Goal: Task Accomplishment & Management: Manage account settings

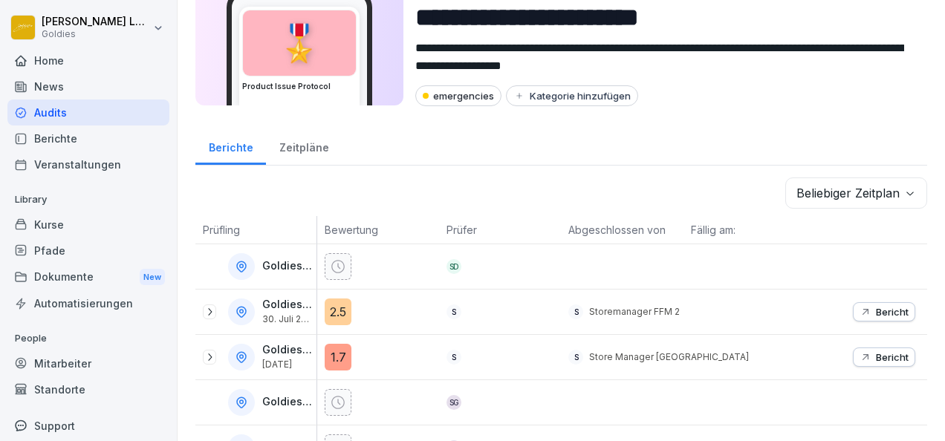
scroll to position [74, 0]
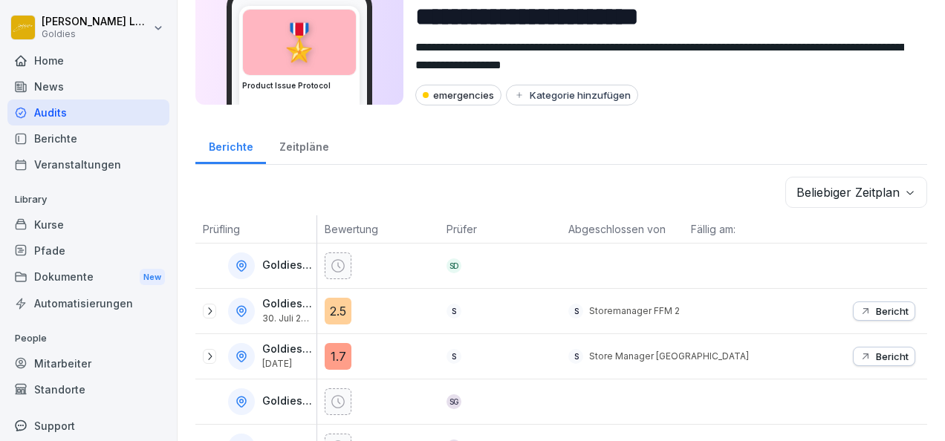
click at [47, 115] on div "Audits" at bounding box center [88, 113] width 162 height 26
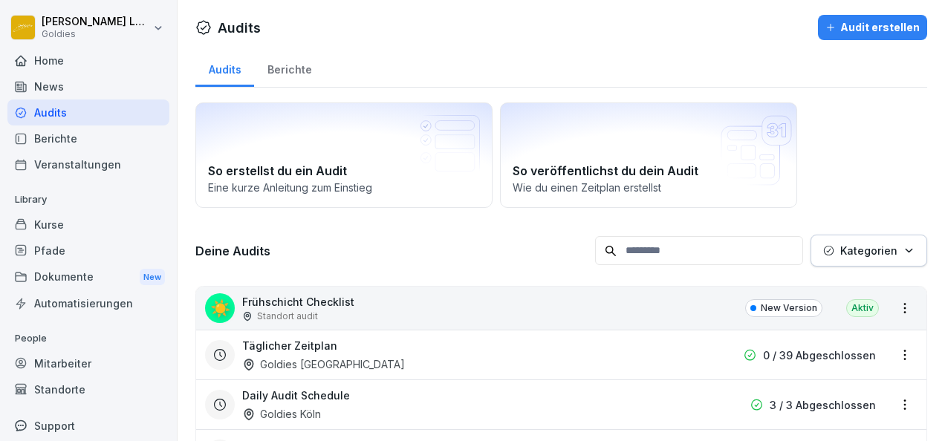
click at [100, 67] on div "Home" at bounding box center [88, 61] width 162 height 26
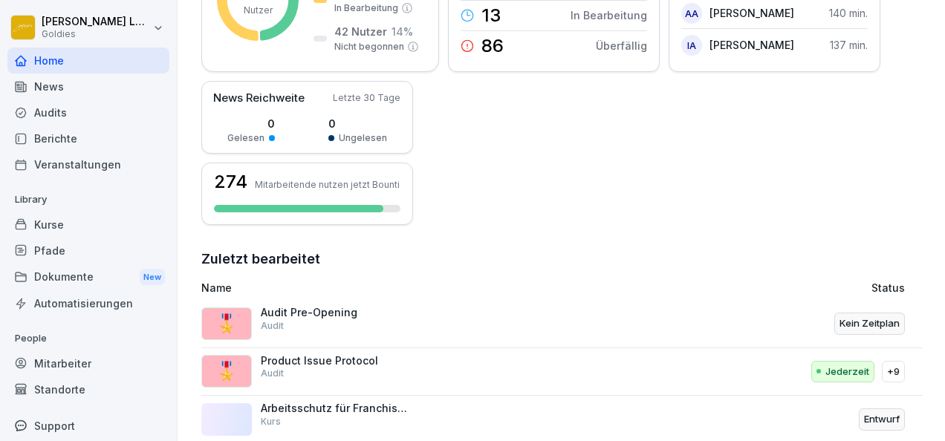
scroll to position [458, 0]
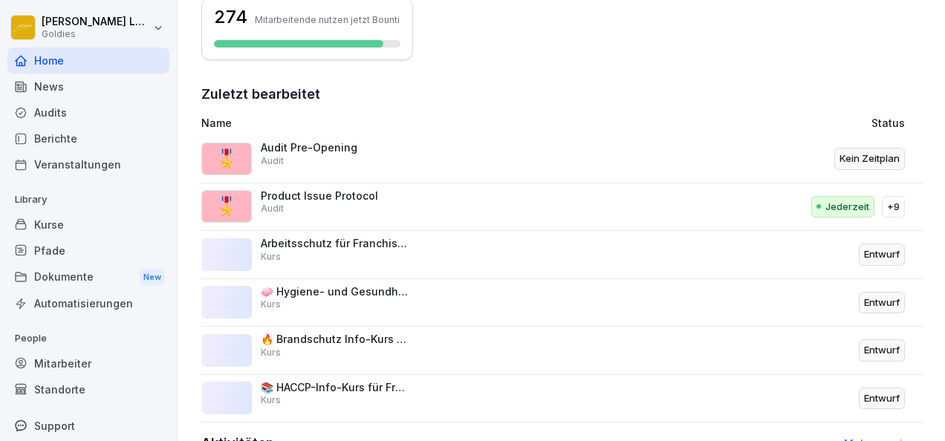
click at [868, 158] on p "Kein Zeitplan" at bounding box center [870, 159] width 60 height 15
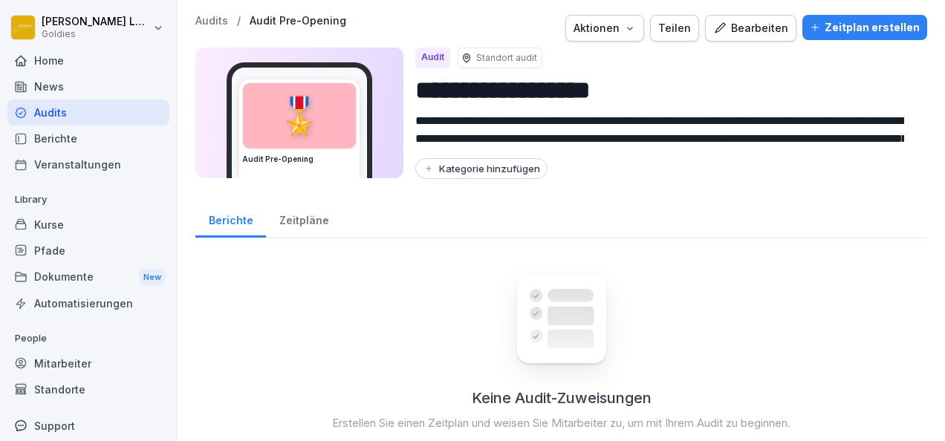
click at [684, 28] on div "Teilen" at bounding box center [674, 28] width 33 height 16
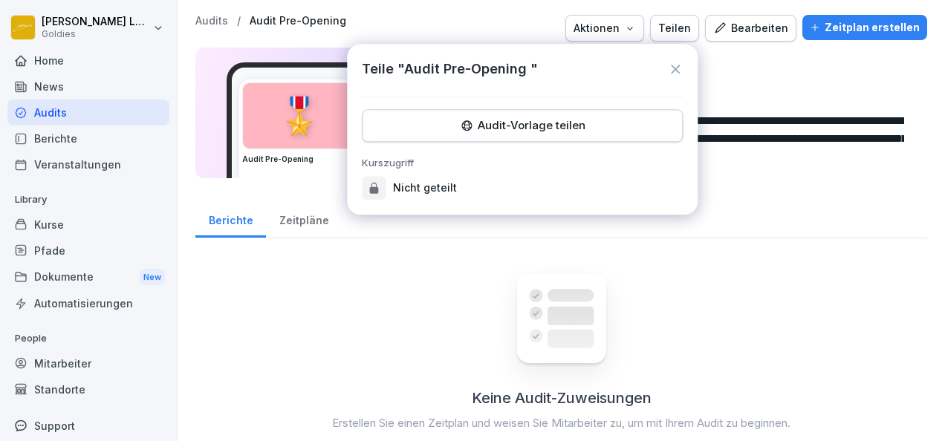
click at [501, 150] on div "Teile "Audit Pre-Opening " Audit-Vorlage teilen Kurszugriff Nicht geteilt" at bounding box center [522, 129] width 351 height 171
click at [513, 132] on div "Audit-Vorlage teilen" at bounding box center [523, 125] width 296 height 16
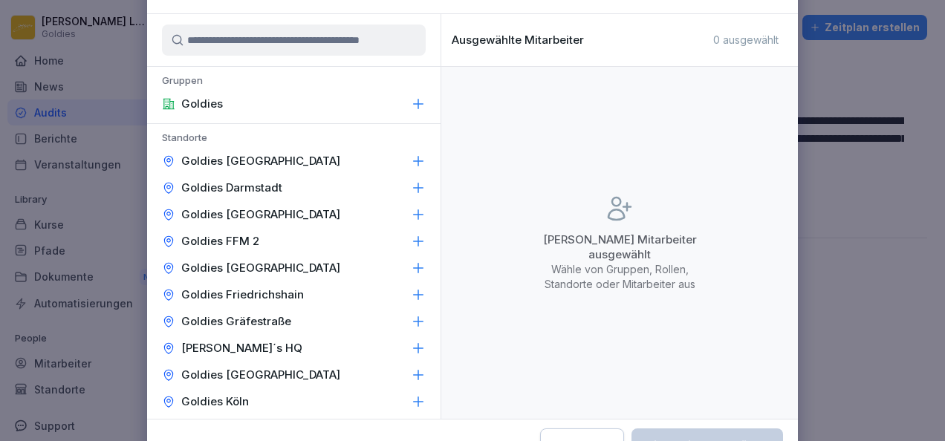
click at [249, 46] on input at bounding box center [294, 40] width 264 height 31
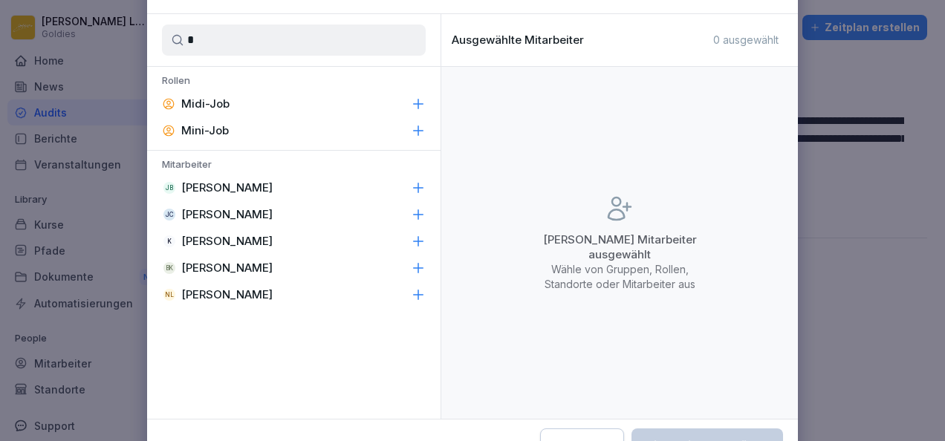
type input "*"
click at [419, 214] on icon at bounding box center [419, 215] width 10 height 10
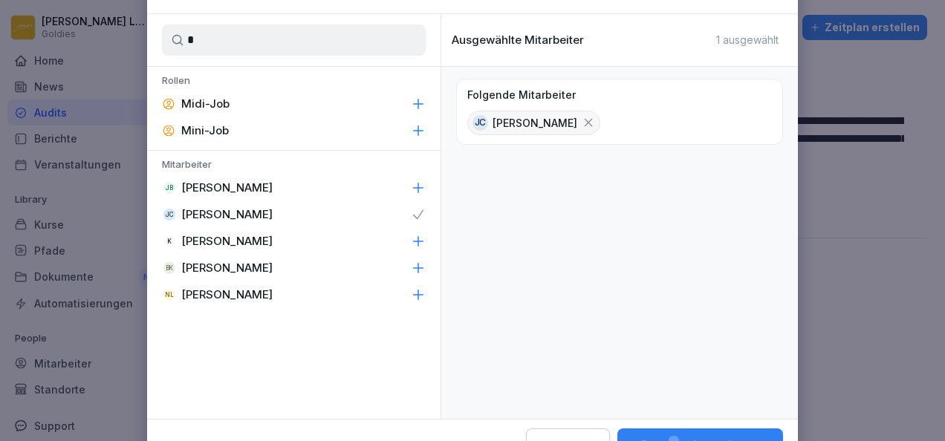
click at [421, 291] on icon at bounding box center [418, 295] width 15 height 15
click at [241, 42] on input "*" at bounding box center [294, 40] width 264 height 31
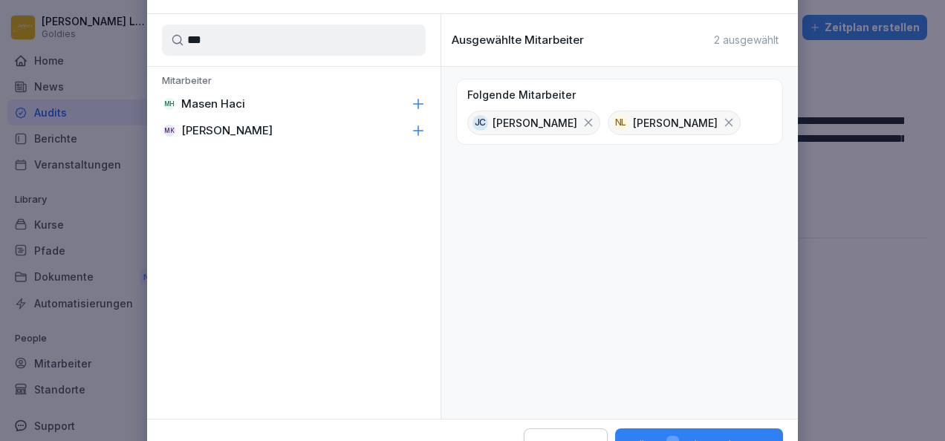
click at [418, 104] on icon at bounding box center [418, 104] width 15 height 15
click at [258, 43] on input "***" at bounding box center [294, 40] width 264 height 31
type input "*"
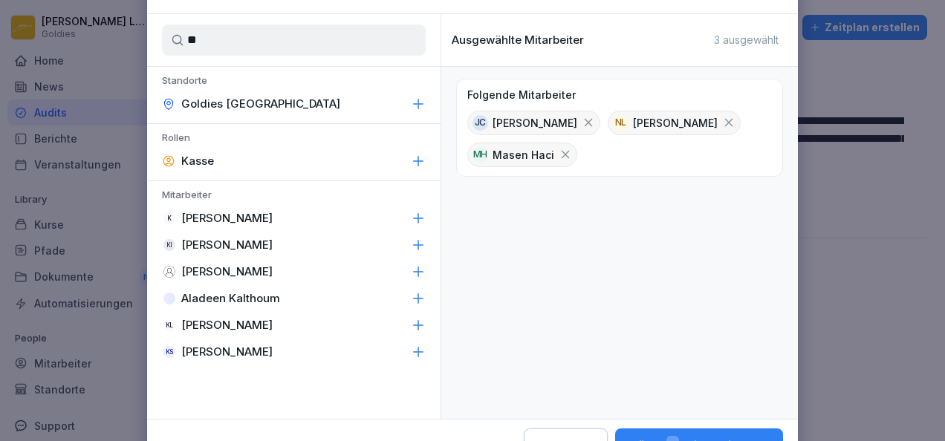
click at [424, 217] on icon at bounding box center [418, 218] width 15 height 15
click at [250, 43] on input "**" at bounding box center [294, 40] width 264 height 31
type input "*"
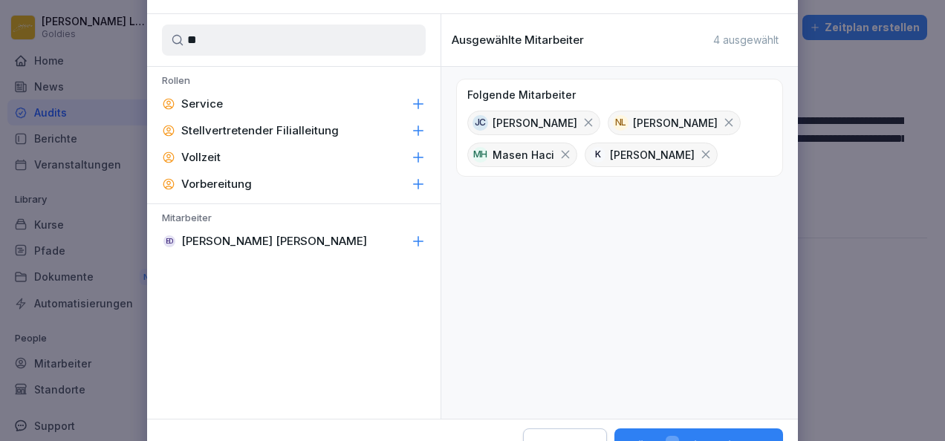
type input "*"
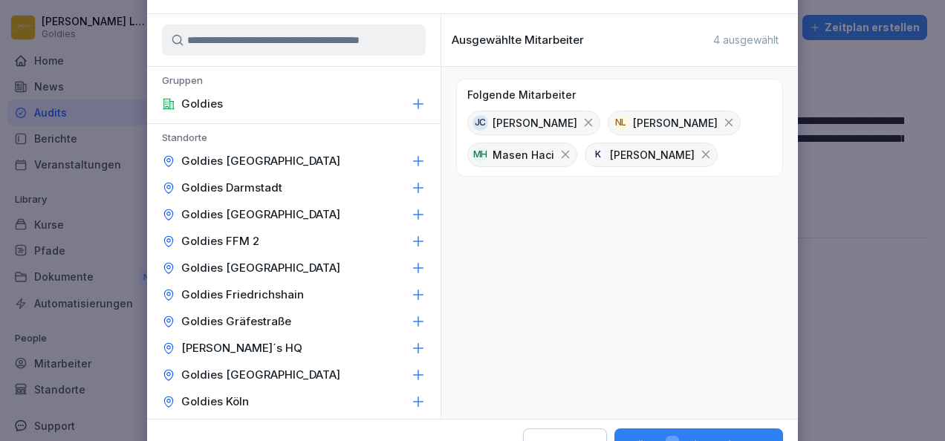
type input "*"
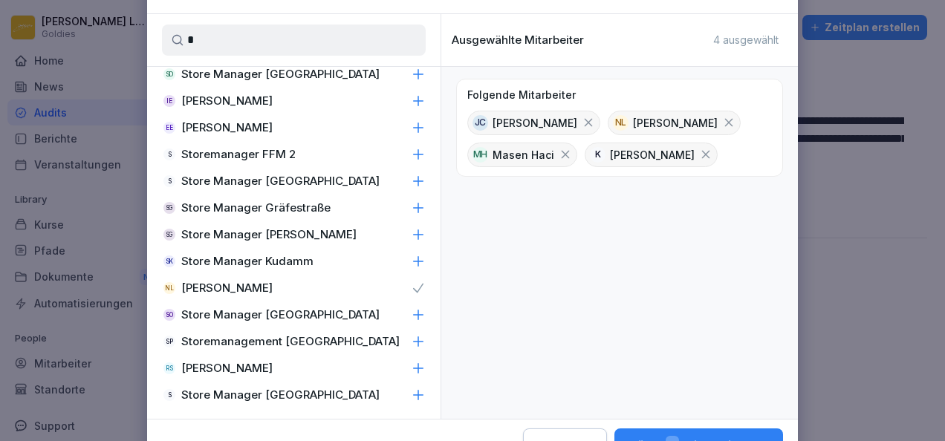
scroll to position [901, 0]
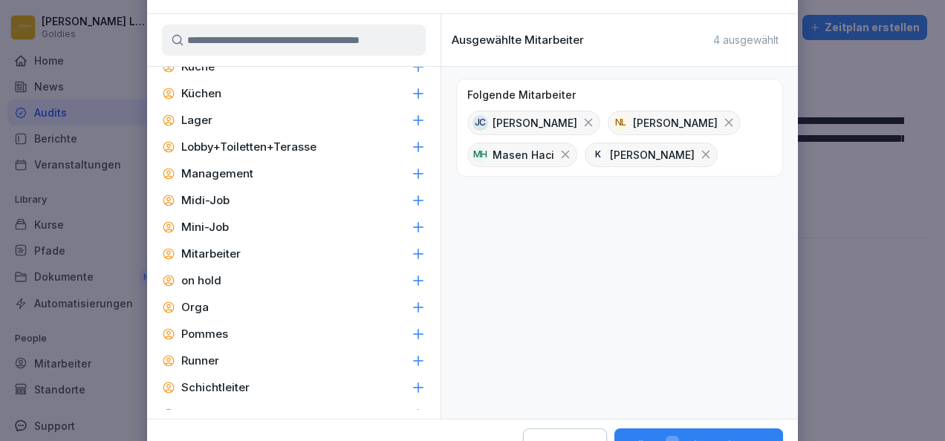
type input "*"
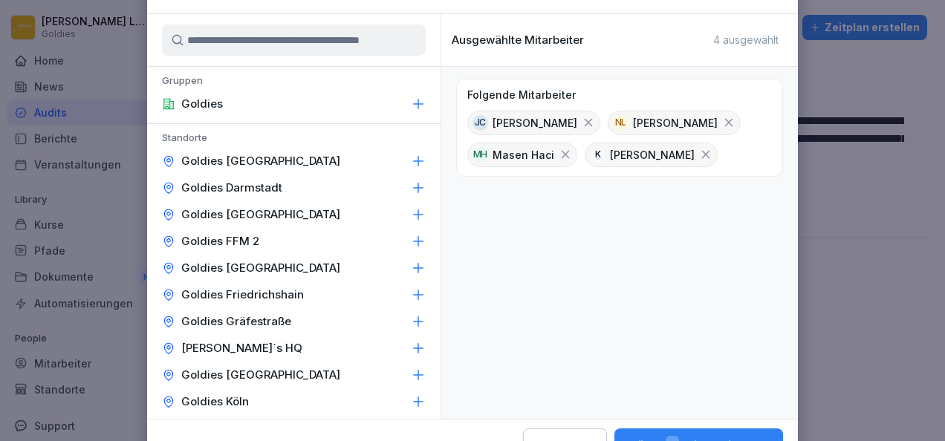
click at [671, 435] on button "Wähle 4 Mitarbeiter aus" at bounding box center [699, 446] width 169 height 34
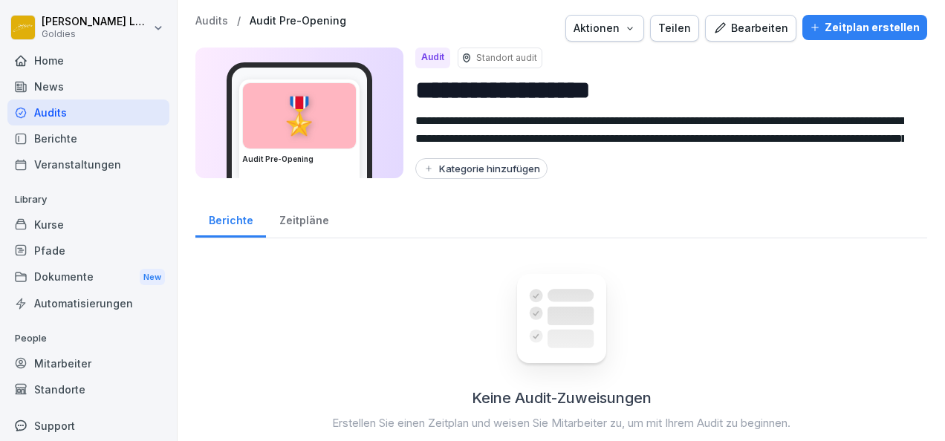
click at [742, 35] on div "Bearbeiten" at bounding box center [750, 28] width 75 height 16
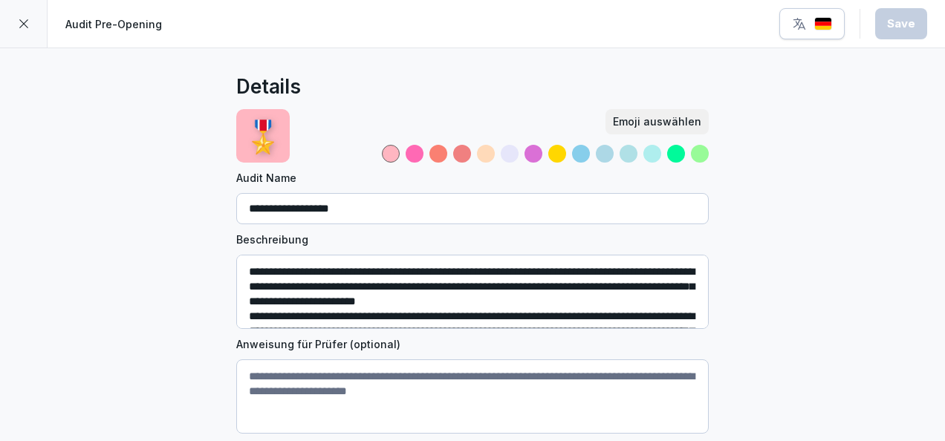
click at [21, 27] on icon at bounding box center [24, 24] width 12 height 12
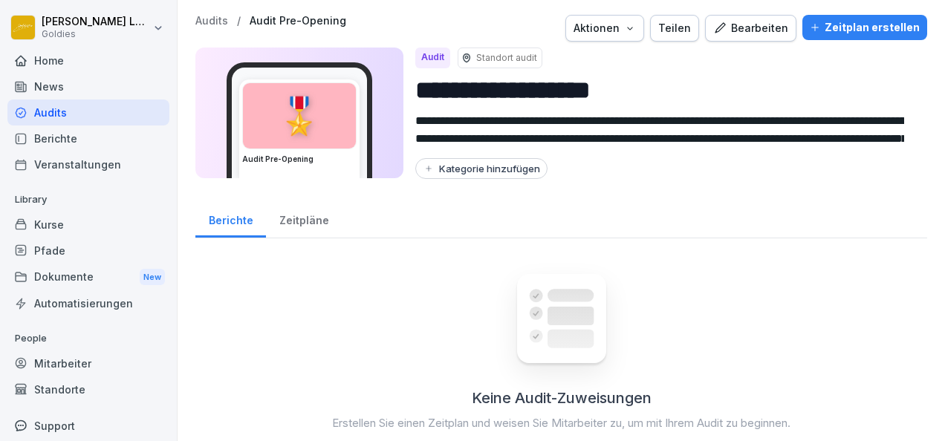
click at [83, 230] on div "Kurse" at bounding box center [88, 225] width 162 height 26
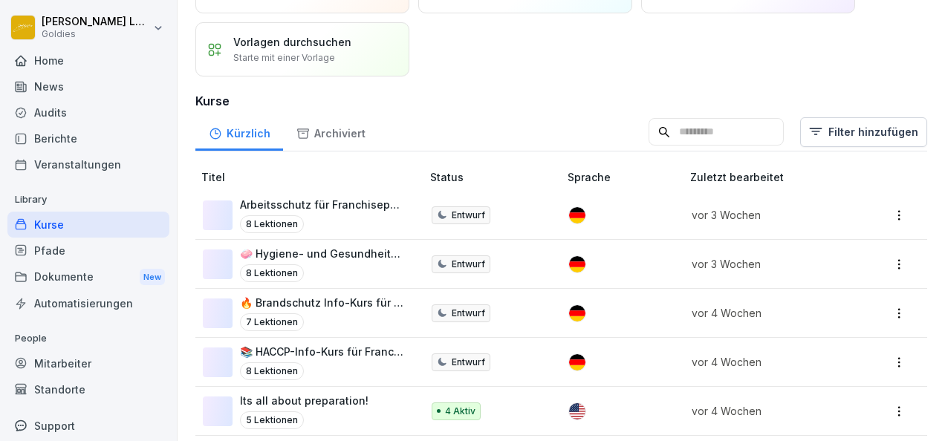
scroll to position [97, 0]
click at [321, 215] on div "8 Lektionen" at bounding box center [323, 224] width 166 height 18
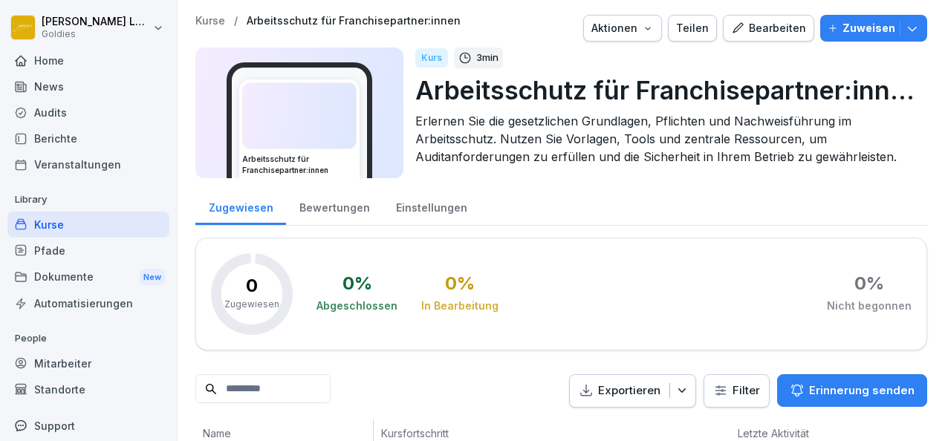
scroll to position [42, 0]
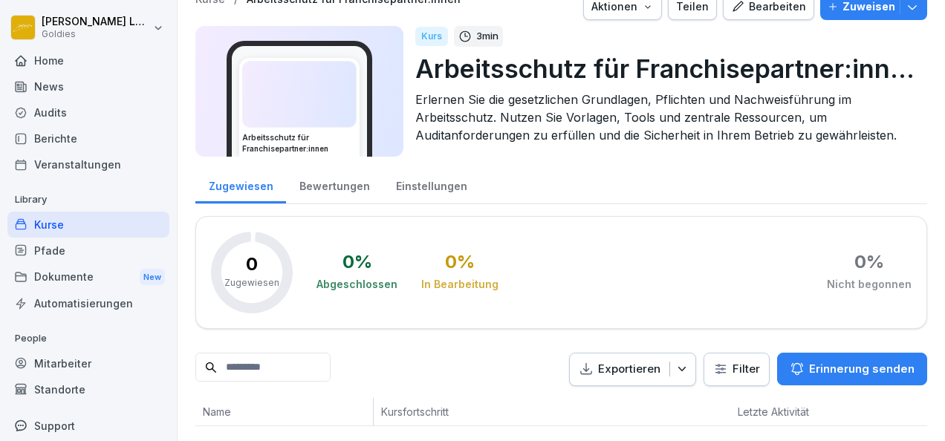
click at [633, 361] on p "Exportieren" at bounding box center [629, 369] width 62 height 17
click at [622, 409] on p "Als CSV Datei exportieren" at bounding box center [613, 407] width 128 height 13
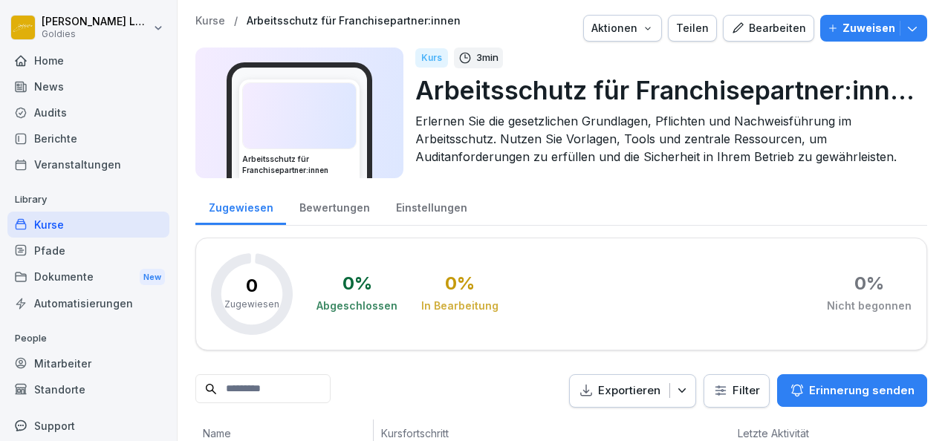
click at [696, 31] on div "Teilen" at bounding box center [692, 28] width 33 height 16
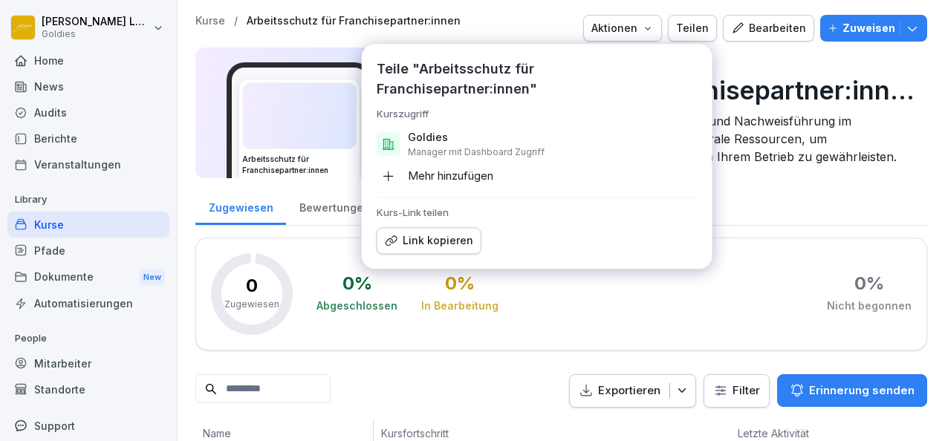
click at [771, 201] on div "Zugewiesen Bewertungen Einstellungen" at bounding box center [561, 206] width 732 height 39
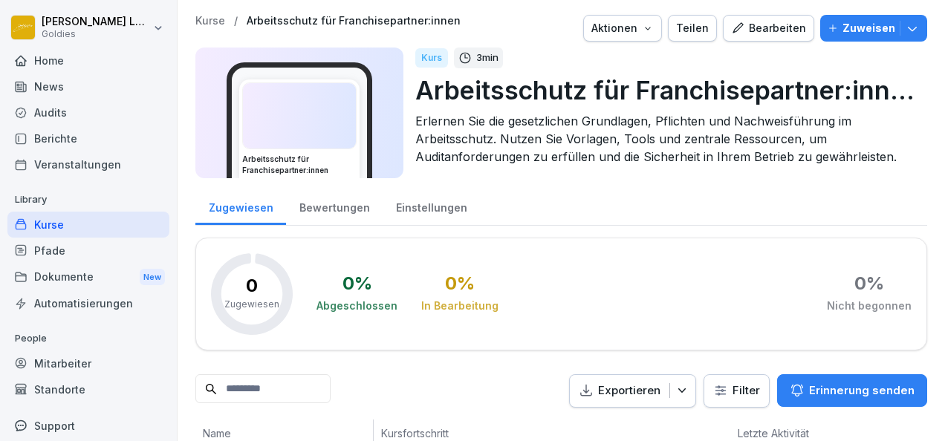
click at [782, 25] on div "Bearbeiten" at bounding box center [768, 28] width 75 height 16
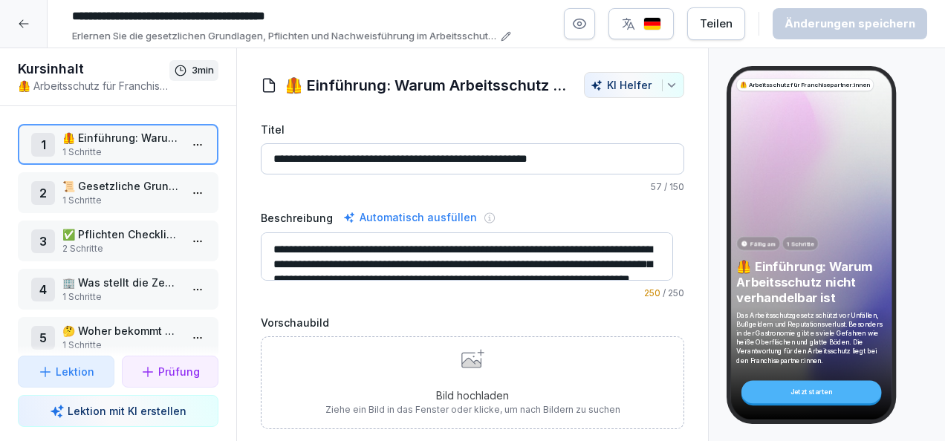
scroll to position [30, 0]
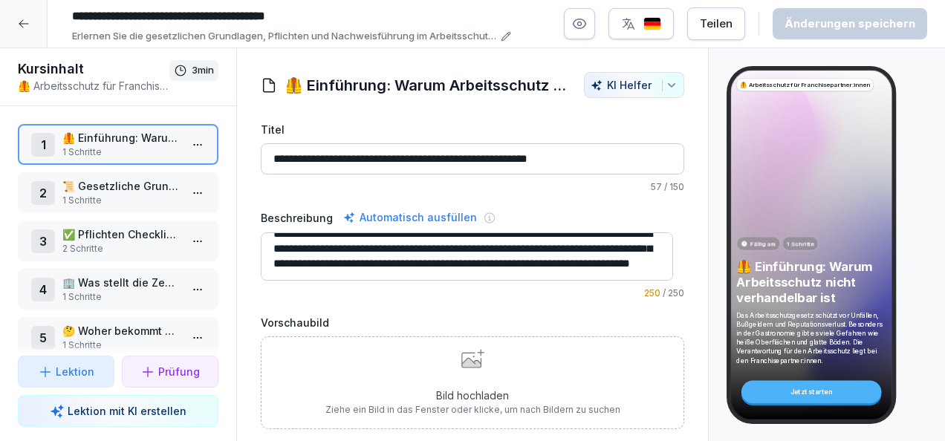
click at [101, 193] on p "📜 Gesetzliche Grundlagen" at bounding box center [120, 186] width 117 height 16
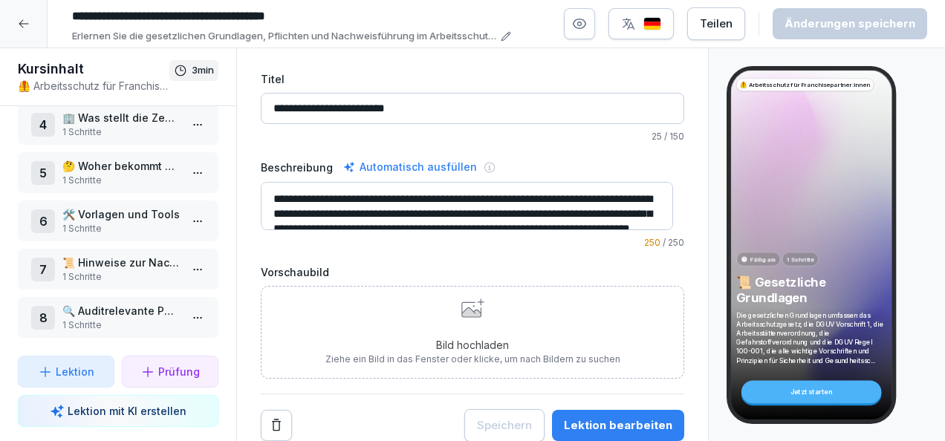
scroll to position [175, 0]
click at [109, 319] on p "1 Schritte" at bounding box center [120, 325] width 117 height 13
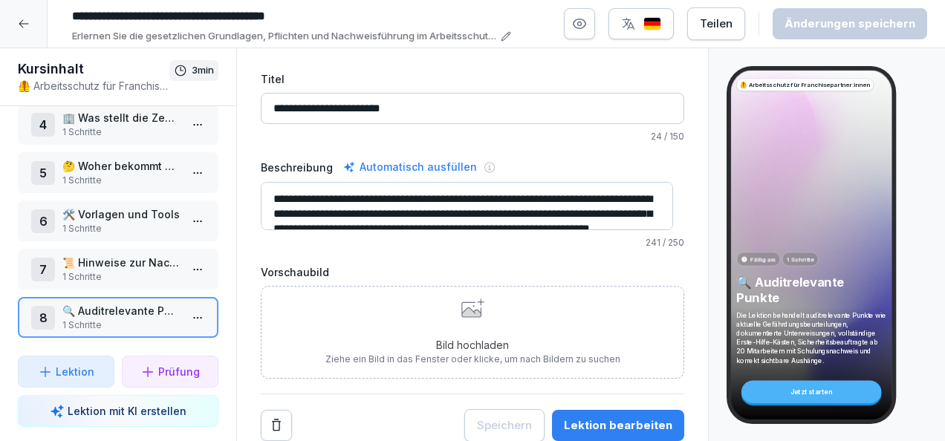
scroll to position [30, 0]
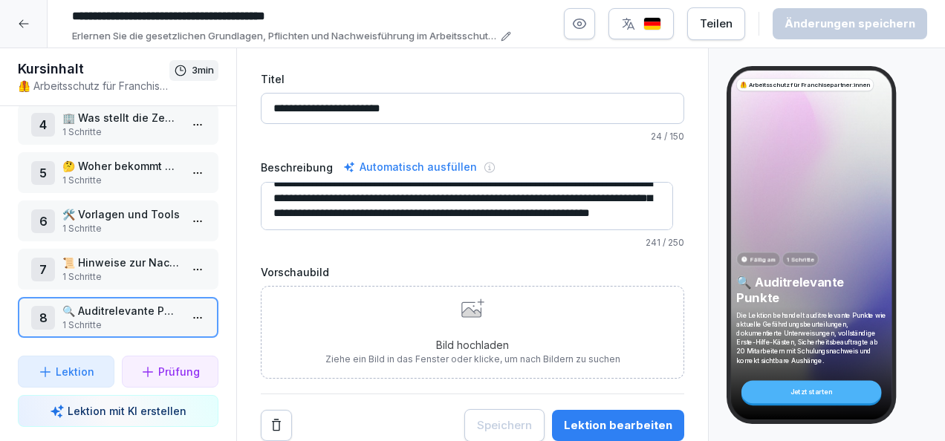
click at [192, 309] on html "**********" at bounding box center [472, 220] width 945 height 441
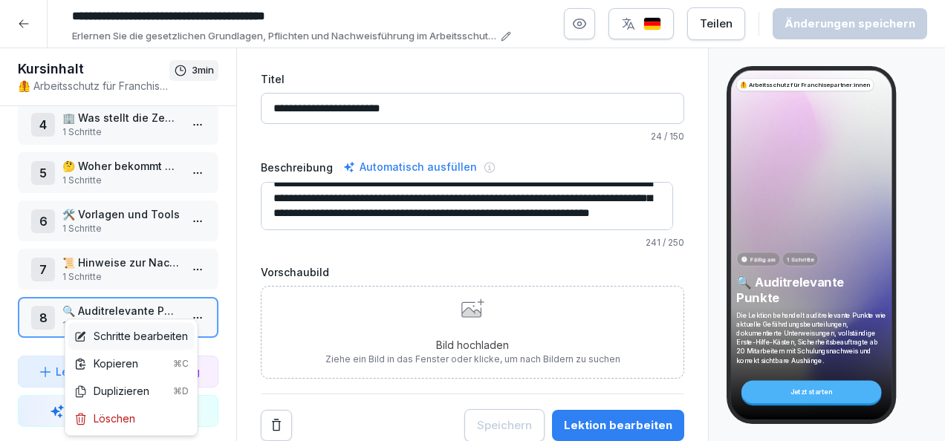
click at [149, 337] on div "Schritte bearbeiten" at bounding box center [131, 336] width 114 height 16
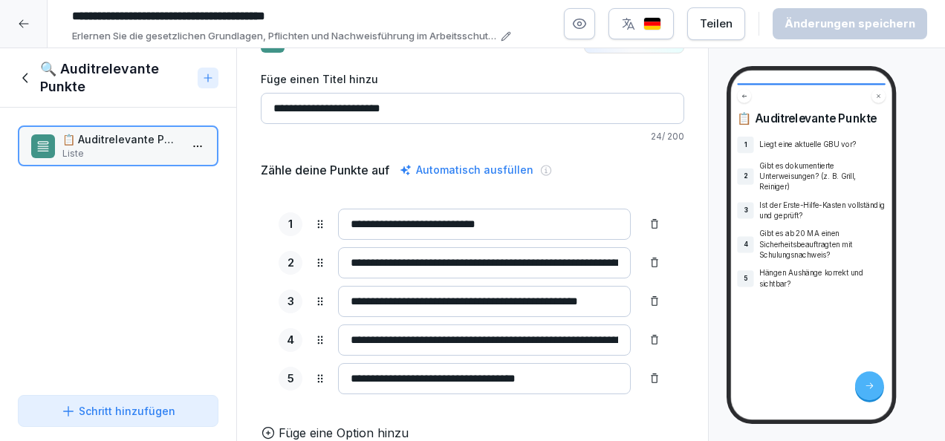
scroll to position [64, 0]
click at [24, 30] on div at bounding box center [24, 24] width 48 height 48
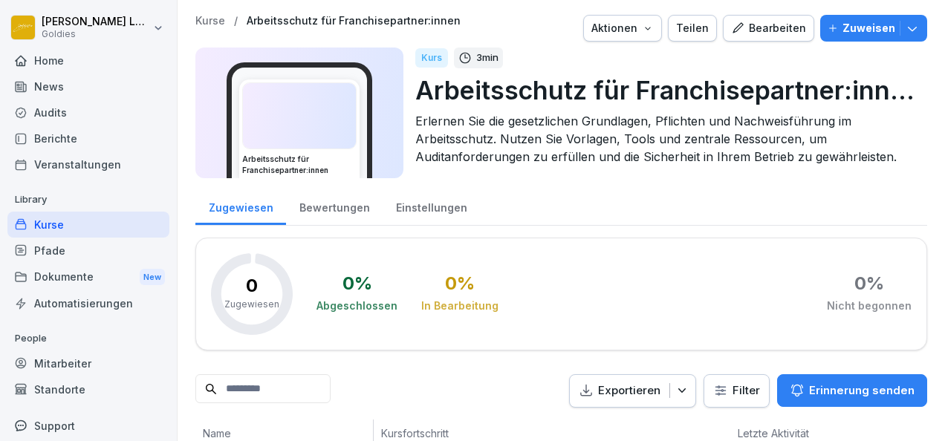
click at [82, 120] on div "Audits" at bounding box center [88, 113] width 162 height 26
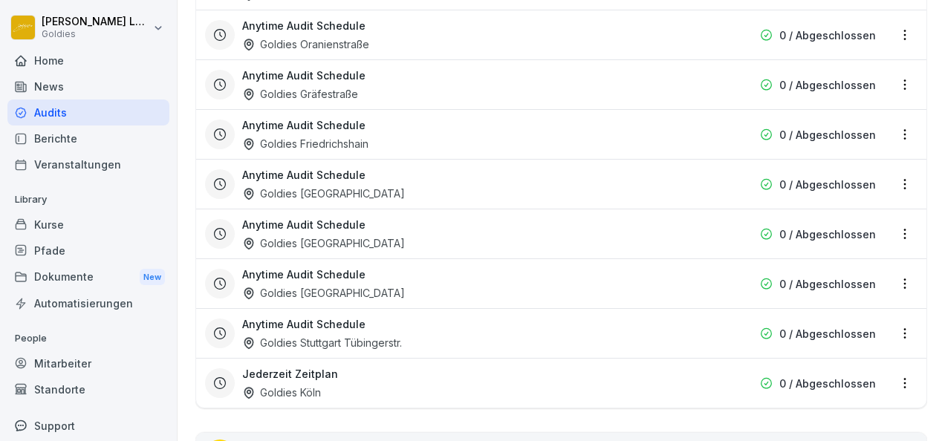
scroll to position [1686, 0]
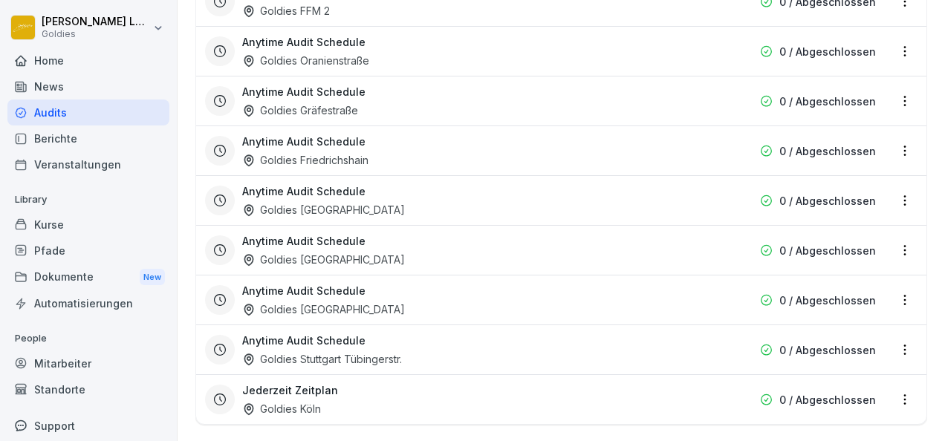
click at [45, 55] on div "Home" at bounding box center [88, 61] width 162 height 26
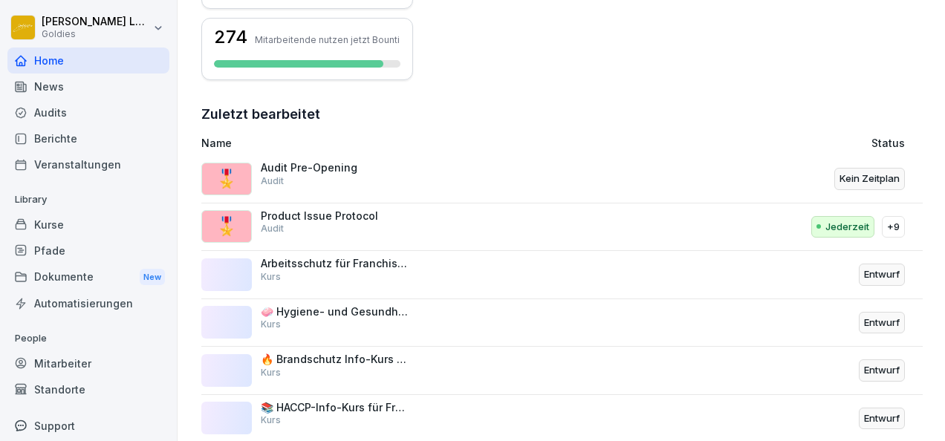
click at [323, 172] on p "Audit Pre-Opening" at bounding box center [335, 167] width 149 height 13
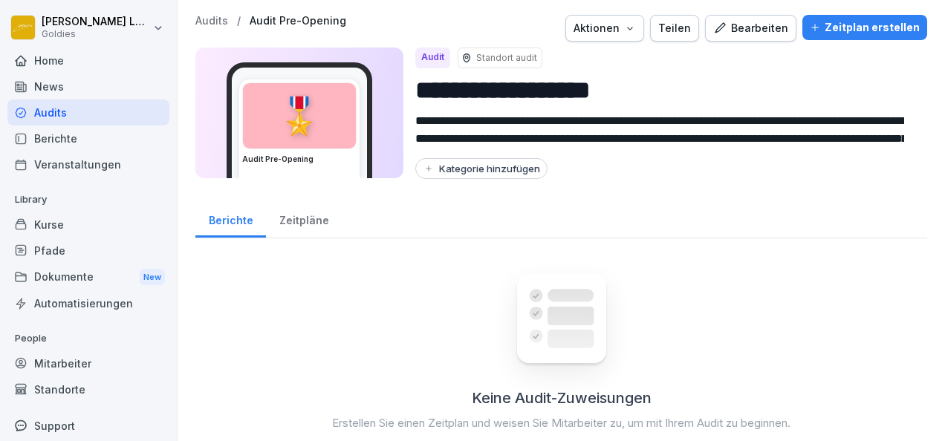
click at [751, 31] on div "Bearbeiten" at bounding box center [750, 28] width 75 height 16
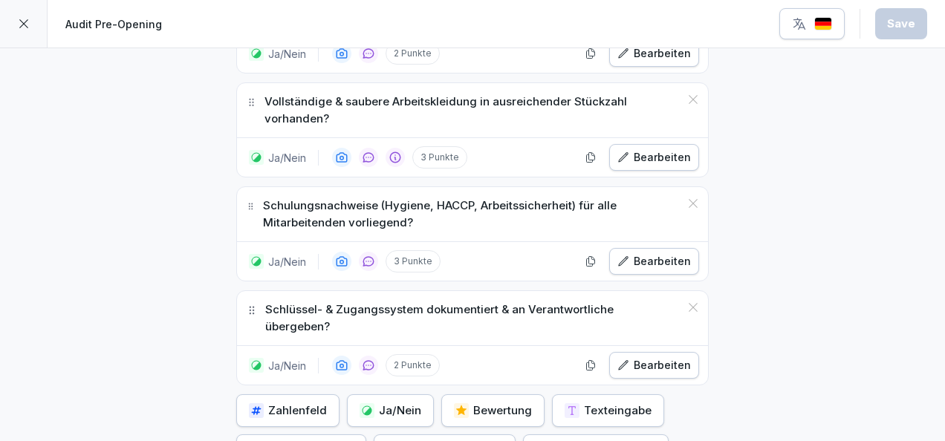
scroll to position [5522, 0]
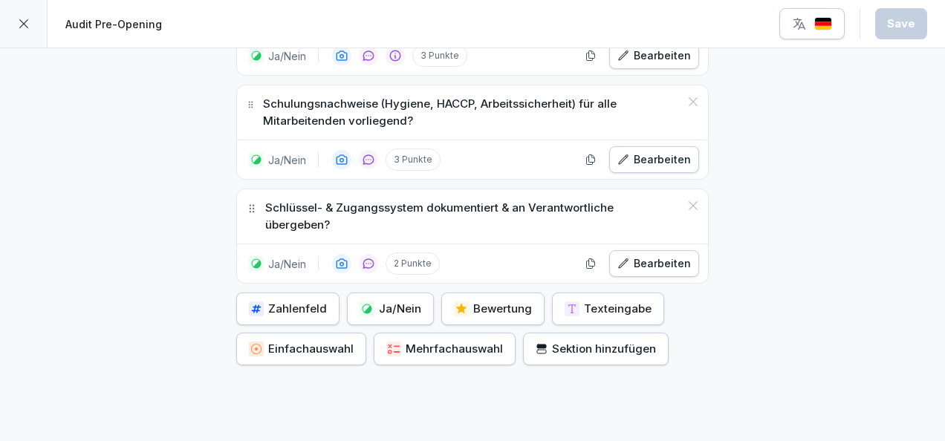
click at [381, 301] on div "Ja/Nein" at bounding box center [391, 309] width 62 height 16
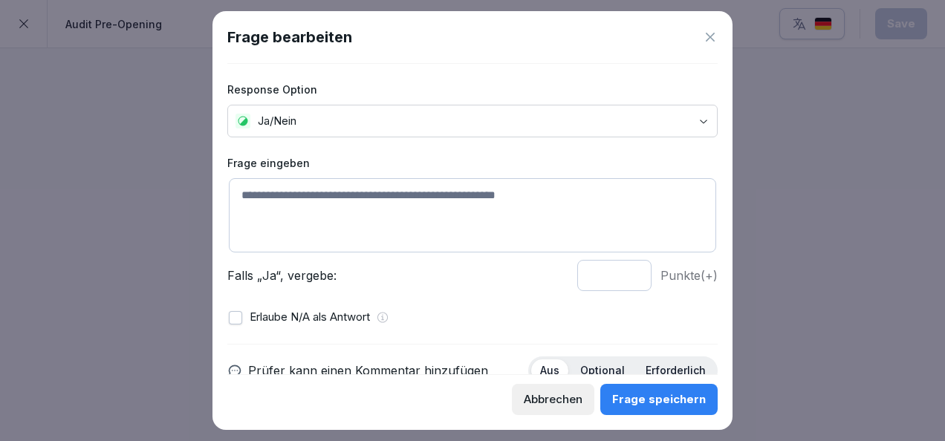
click at [363, 200] on textarea at bounding box center [473, 215] width 488 height 74
click at [282, 196] on textarea "**********" at bounding box center [467, 215] width 476 height 74
click at [456, 204] on textarea "**********" at bounding box center [467, 215] width 476 height 74
click at [314, 202] on textarea "**********" at bounding box center [467, 215] width 476 height 74
click at [357, 199] on textarea "**********" at bounding box center [467, 215] width 476 height 74
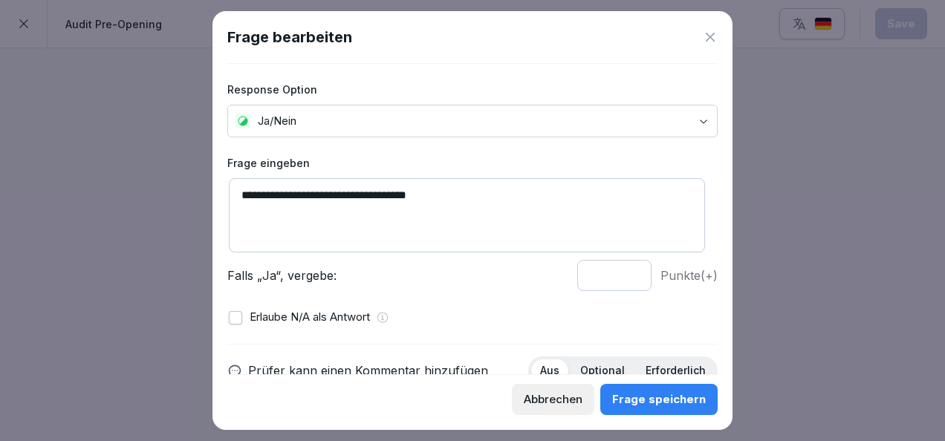
click at [357, 199] on textarea "**********" at bounding box center [467, 215] width 476 height 74
click at [477, 208] on textarea "**********" at bounding box center [467, 215] width 476 height 74
type textarea "**********"
click at [621, 273] on input "*" at bounding box center [614, 275] width 74 height 31
type input "*"
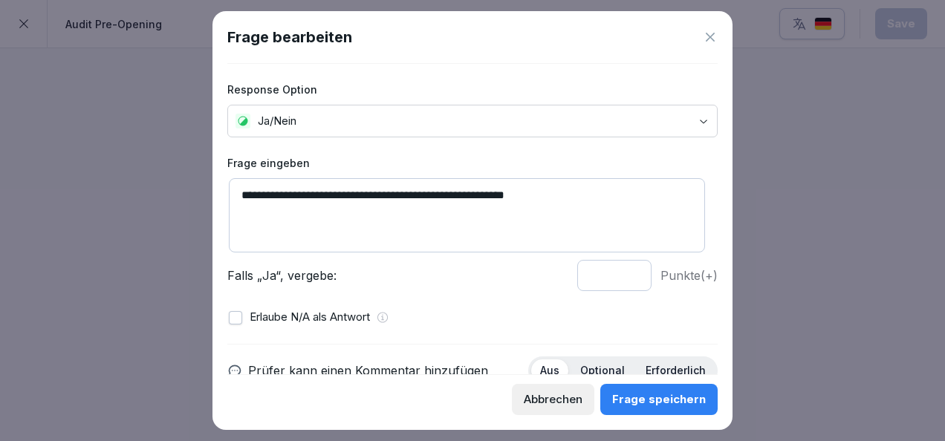
click at [621, 273] on input "*" at bounding box center [614, 275] width 74 height 31
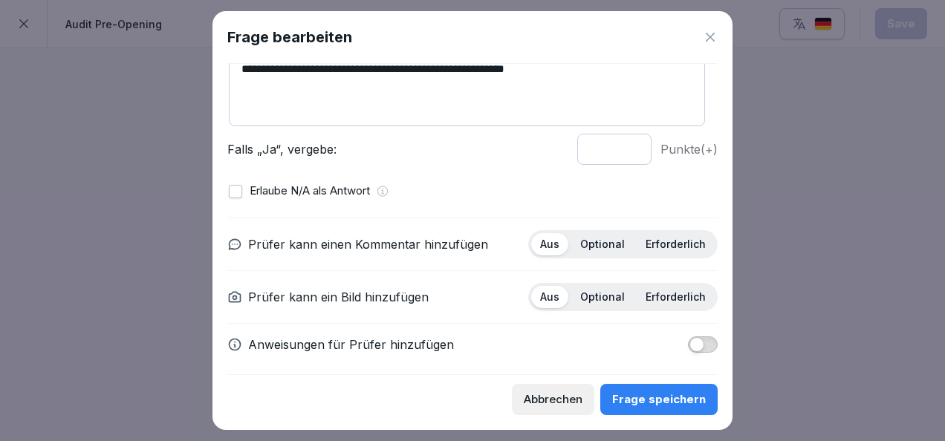
scroll to position [128, 0]
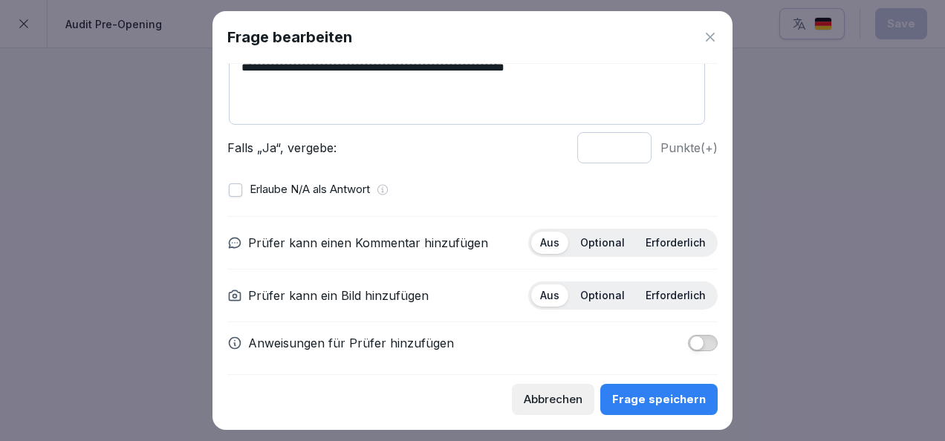
click at [596, 242] on p "Optional" at bounding box center [602, 242] width 45 height 13
click at [658, 294] on p "Erforderlich" at bounding box center [676, 295] width 60 height 13
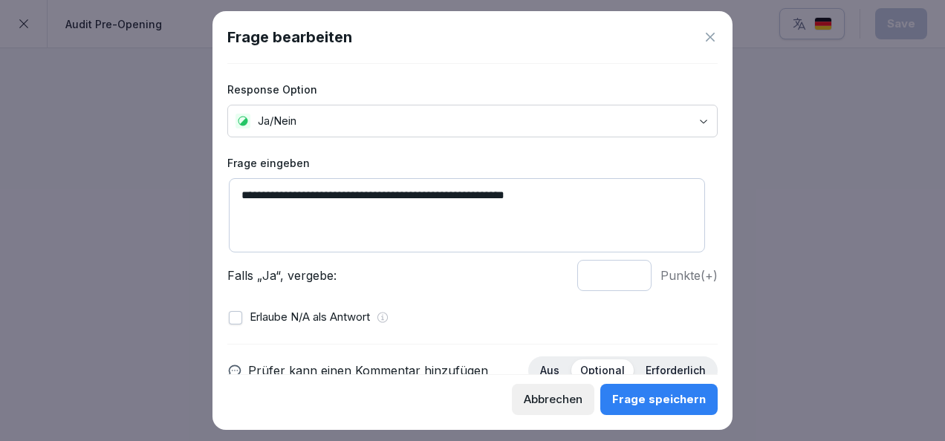
scroll to position [132, 0]
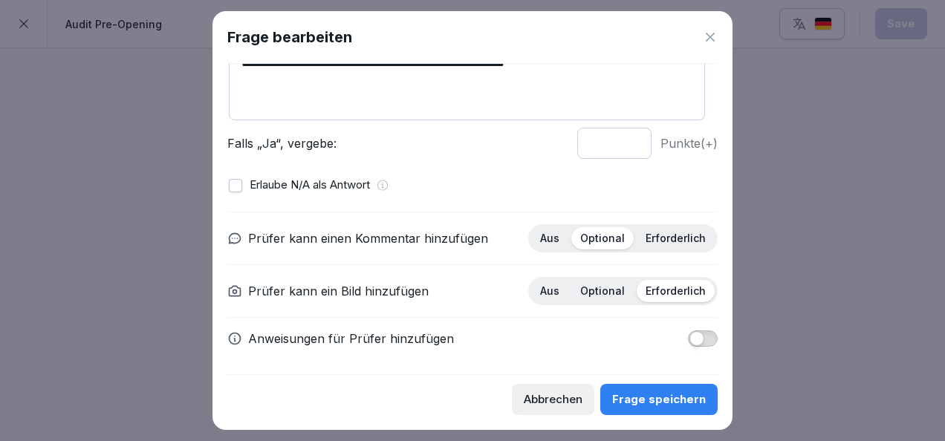
click at [632, 407] on div "Frage speichern" at bounding box center [659, 400] width 94 height 16
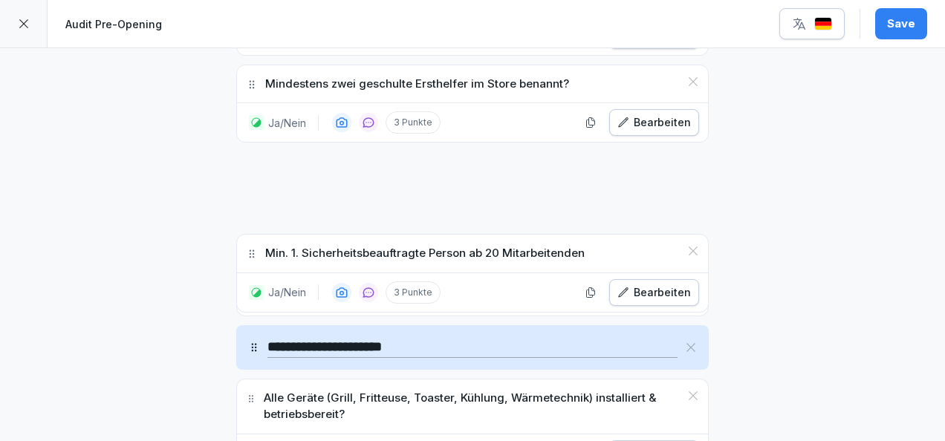
scroll to position [2570, 0]
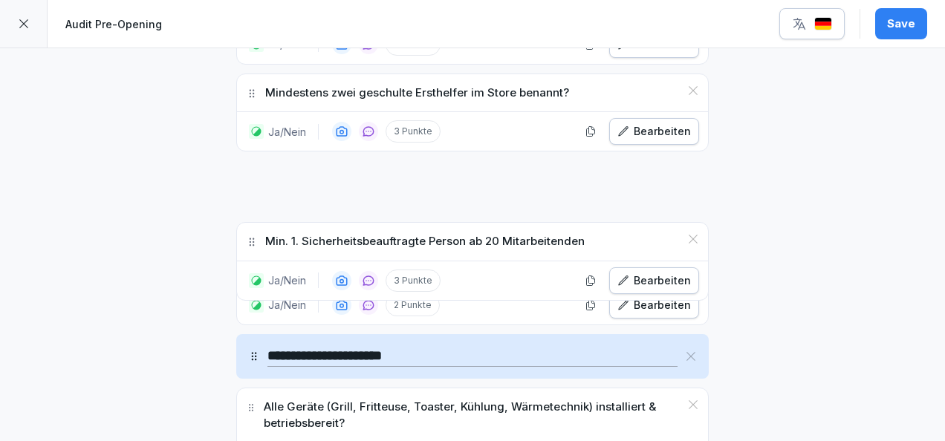
drag, startPoint x: 245, startPoint y: 228, endPoint x: 257, endPoint y: 158, distance: 71.6
click at [257, 223] on div "Min. 1. Sicherheitsbeauftragte Person ab 20 Mitarbeitenden" at bounding box center [472, 242] width 471 height 38
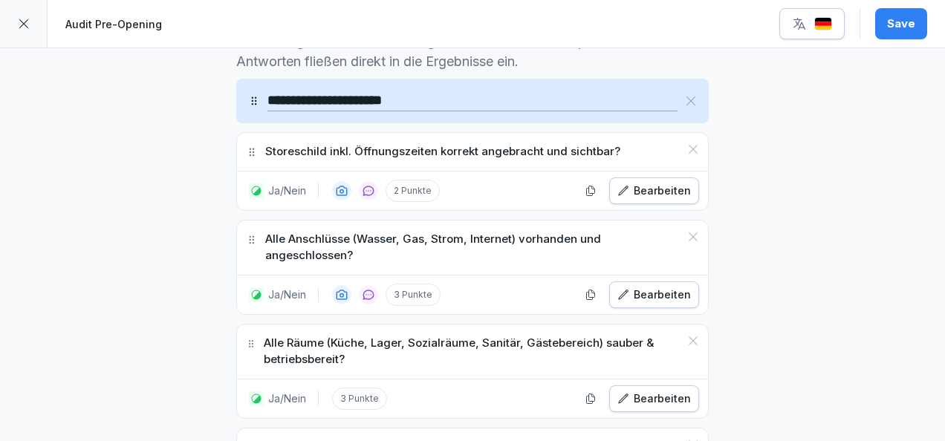
scroll to position [0, 0]
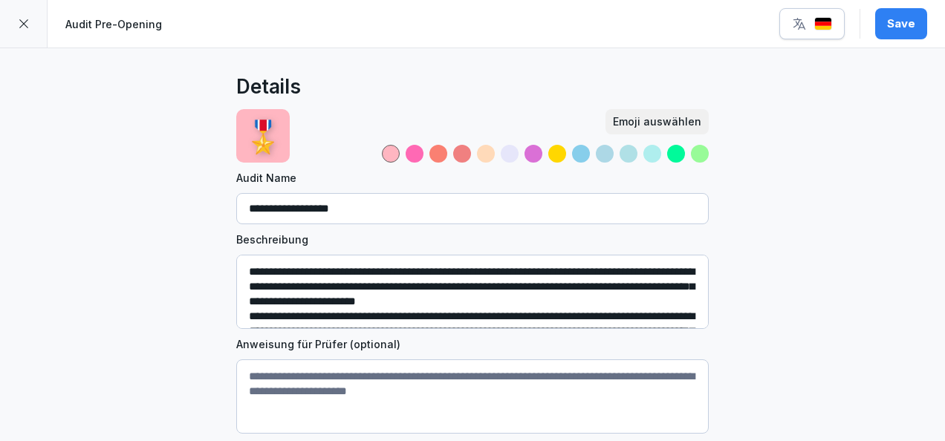
click at [899, 16] on div "Save" at bounding box center [901, 24] width 28 height 16
click at [27, 22] on icon at bounding box center [24, 24] width 12 height 12
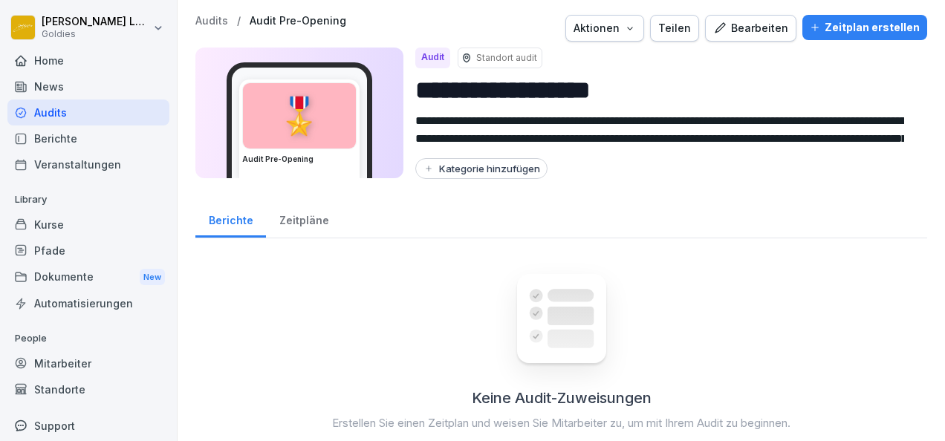
scroll to position [64, 0]
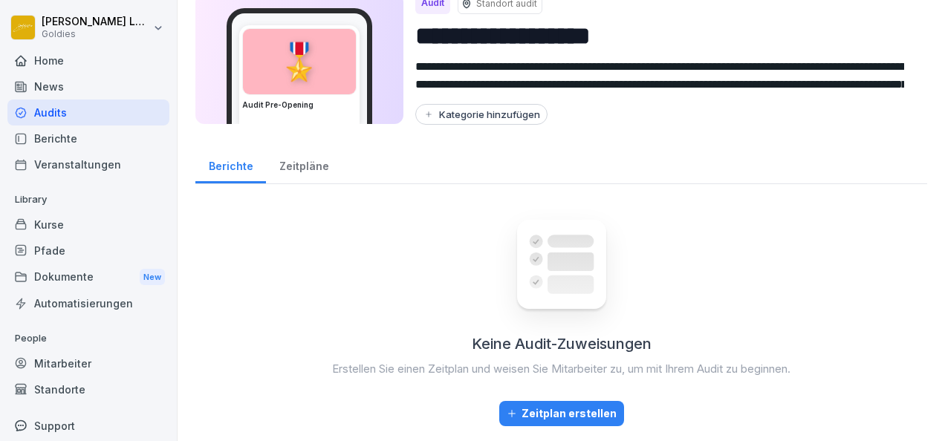
click at [83, 140] on div "Berichte" at bounding box center [88, 139] width 162 height 26
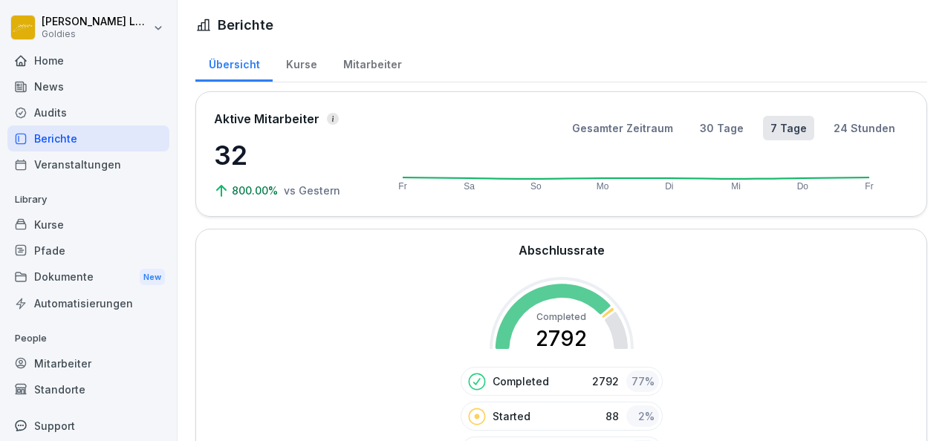
click at [301, 65] on div "Kurse" at bounding box center [301, 63] width 57 height 38
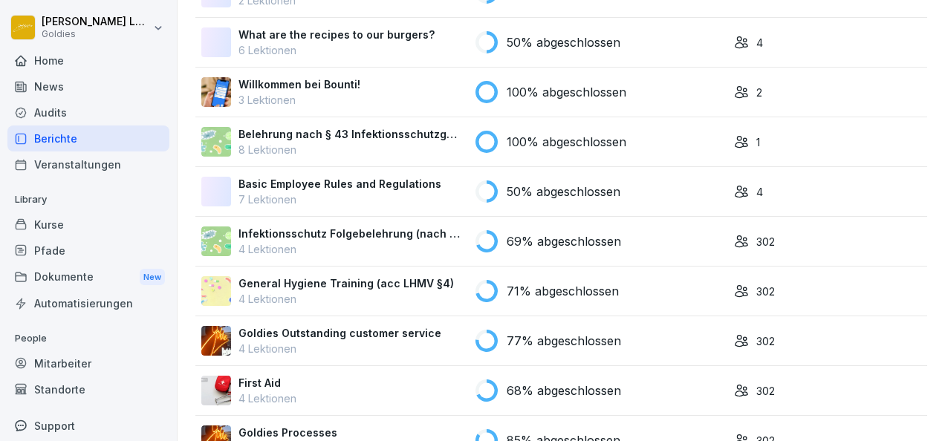
scroll to position [227, 0]
click at [391, 204] on p "7 Lektionen" at bounding box center [340, 199] width 203 height 16
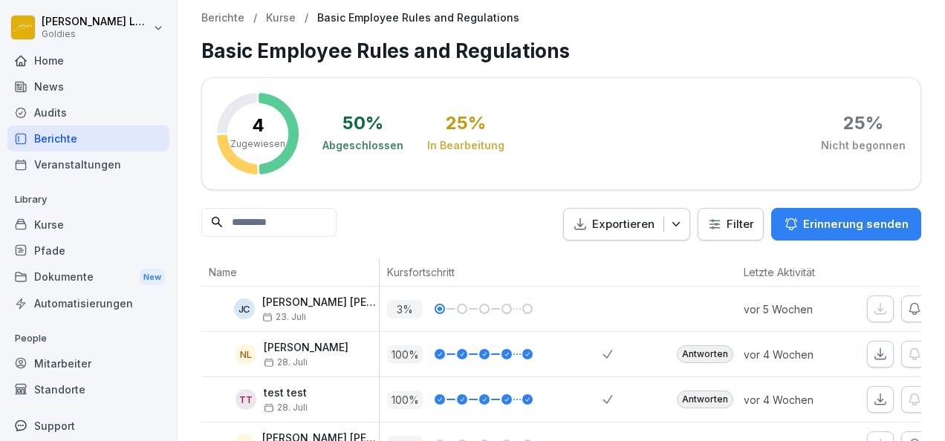
scroll to position [59, 0]
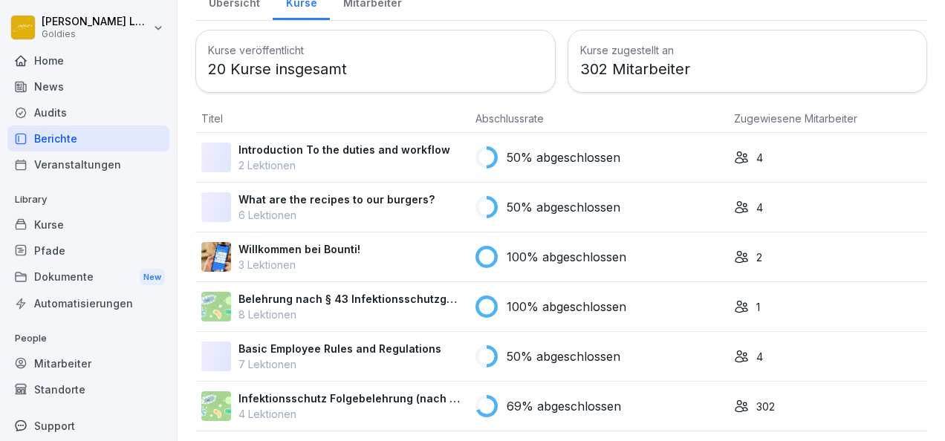
scroll to position [62, 0]
click at [358, 152] on p "Introduction To the duties and workflow" at bounding box center [345, 149] width 212 height 16
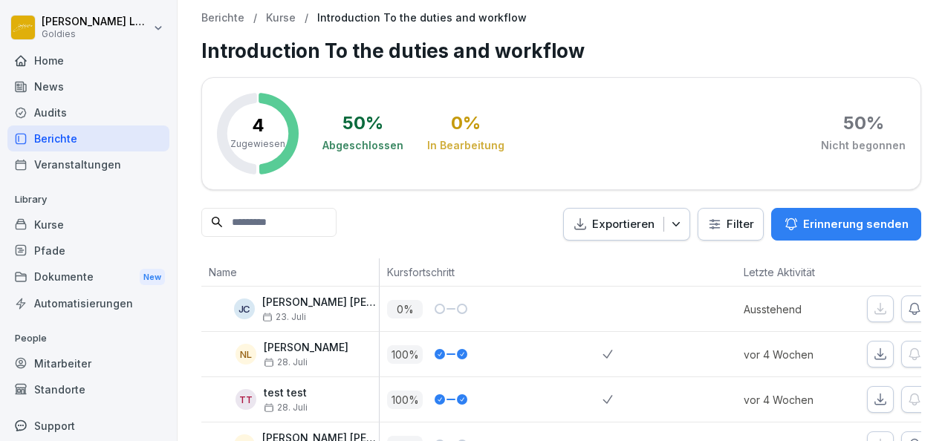
scroll to position [59, 0]
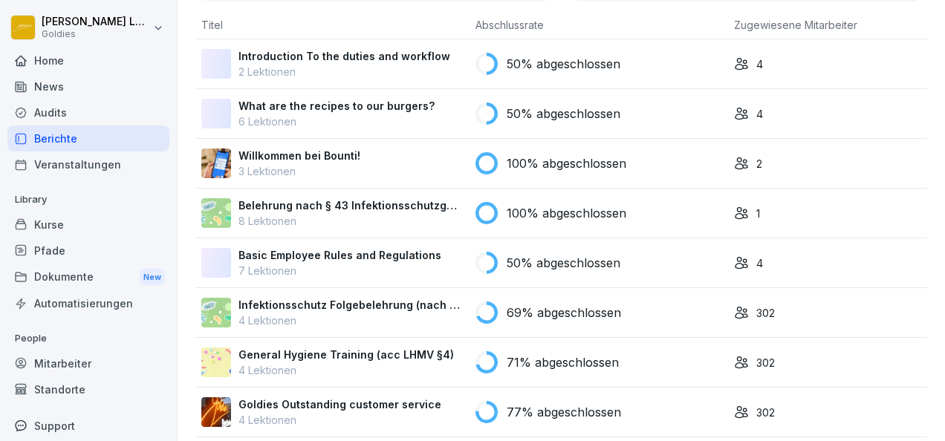
scroll to position [178, 0]
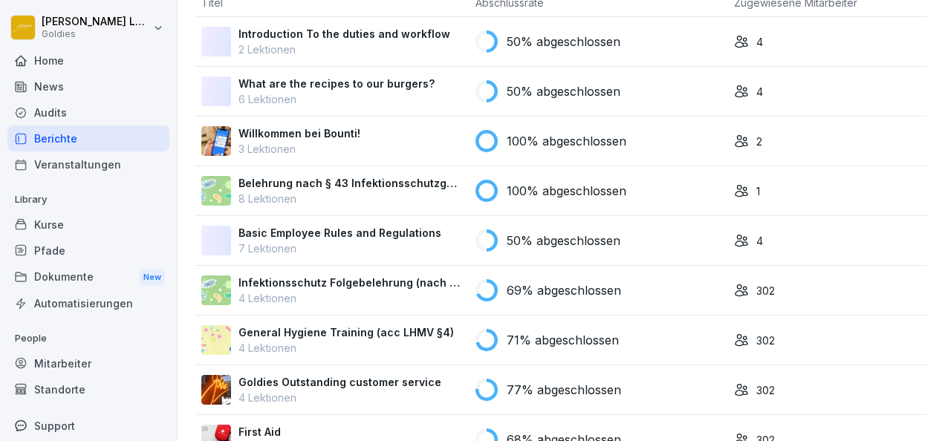
drag, startPoint x: 345, startPoint y: 240, endPoint x: 305, endPoint y: 250, distance: 41.3
click at [305, 250] on p "7 Lektionen" at bounding box center [340, 249] width 203 height 16
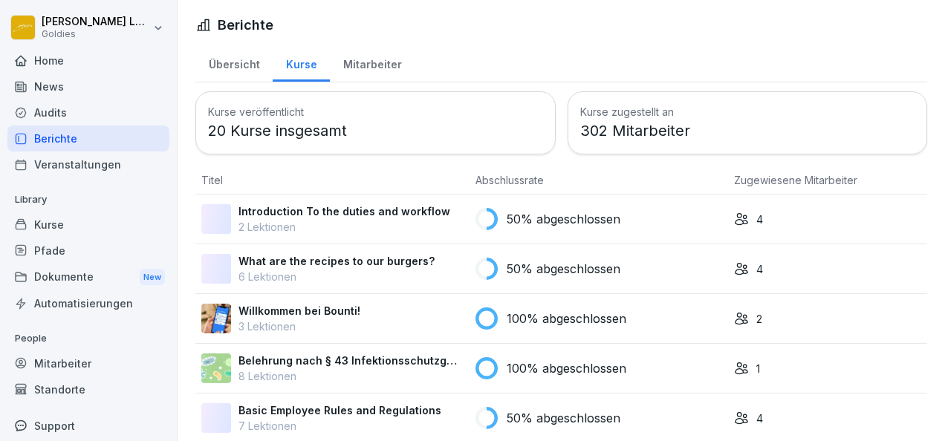
scroll to position [203, 0]
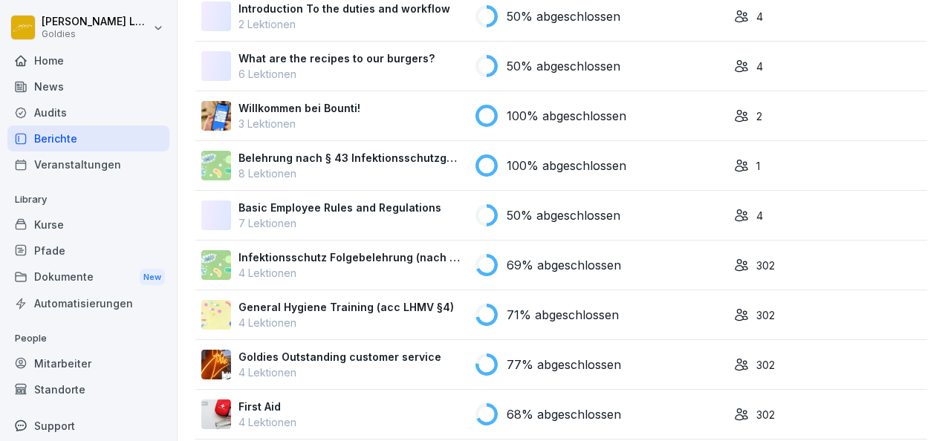
click at [323, 311] on p "General Hygiene Training (acc LHMV §4)" at bounding box center [347, 308] width 216 height 16
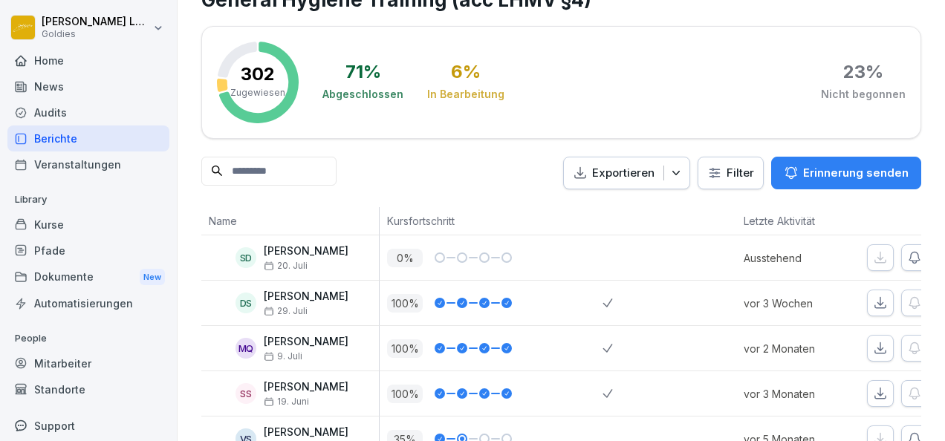
scroll to position [56, 0]
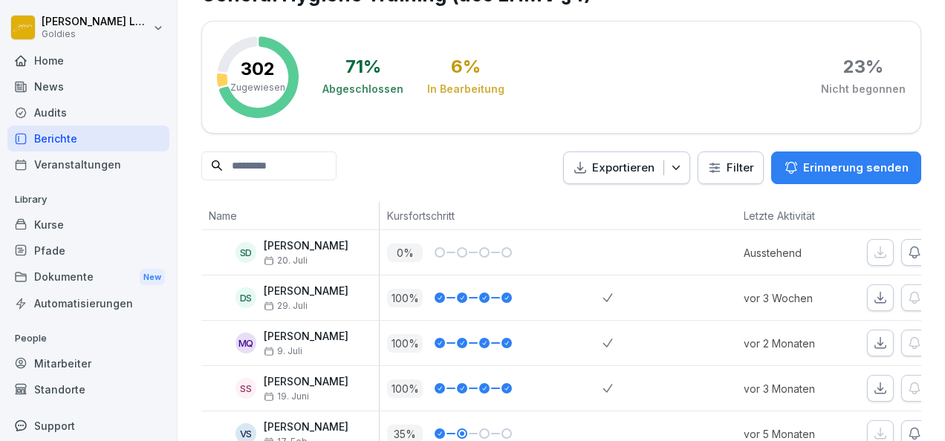
click at [247, 254] on div "SD" at bounding box center [246, 252] width 21 height 21
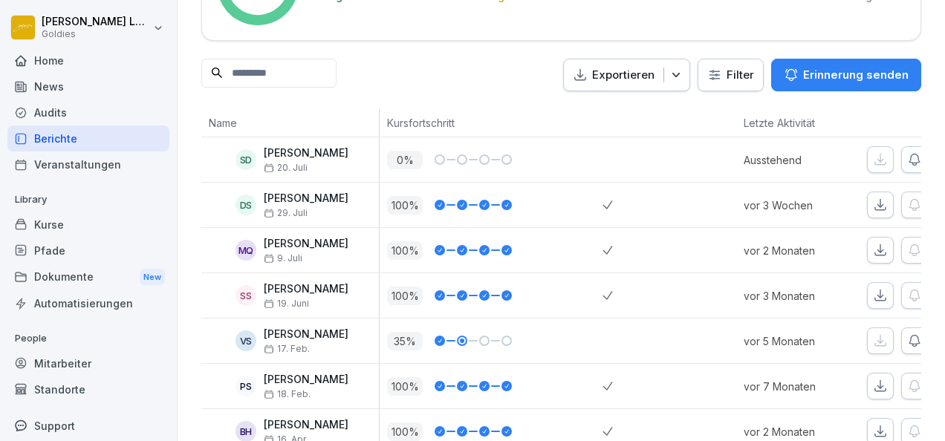
scroll to position [159, 0]
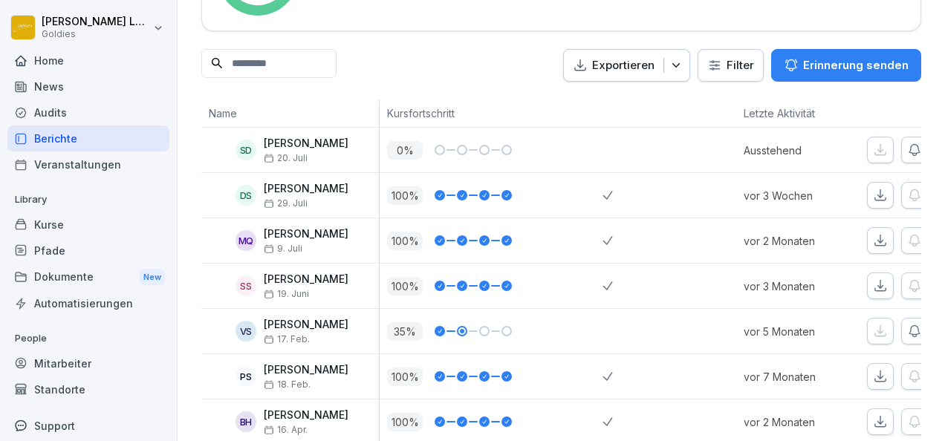
click at [669, 73] on button "Exportieren" at bounding box center [626, 65] width 127 height 33
click at [647, 100] on p "Als Excel Datei exportieren" at bounding box center [609, 98] width 133 height 13
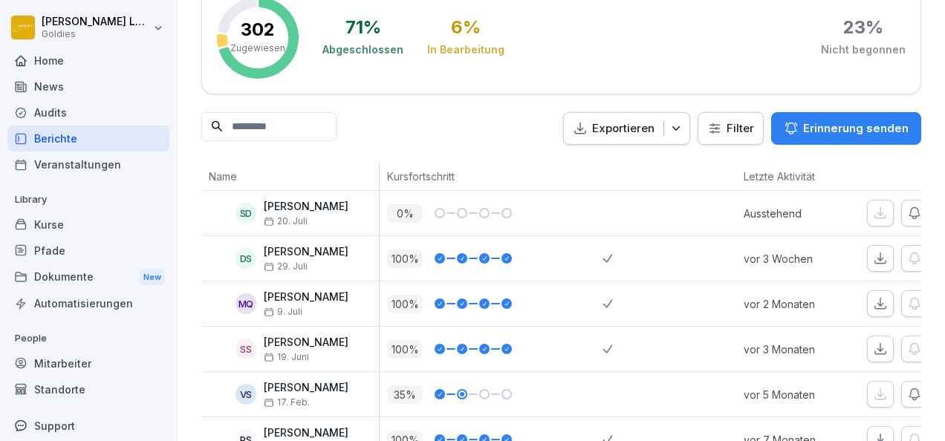
scroll to position [94, 0]
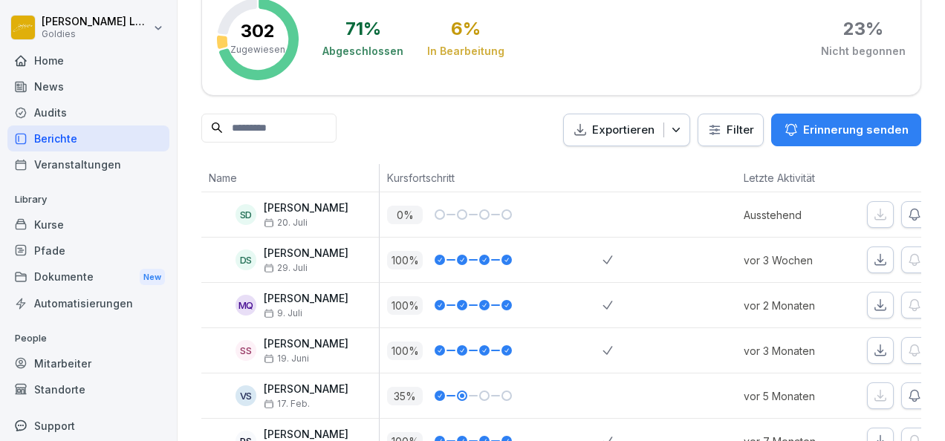
click at [709, 141] on html "Karolina Loska Goldies Home News Audits Berichte Veranstaltungen Library Kurse …" at bounding box center [472, 220] width 945 height 441
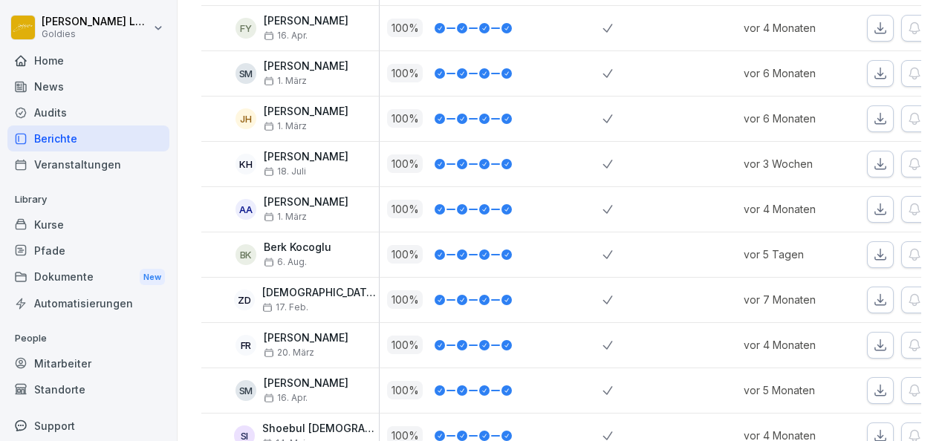
scroll to position [812, 0]
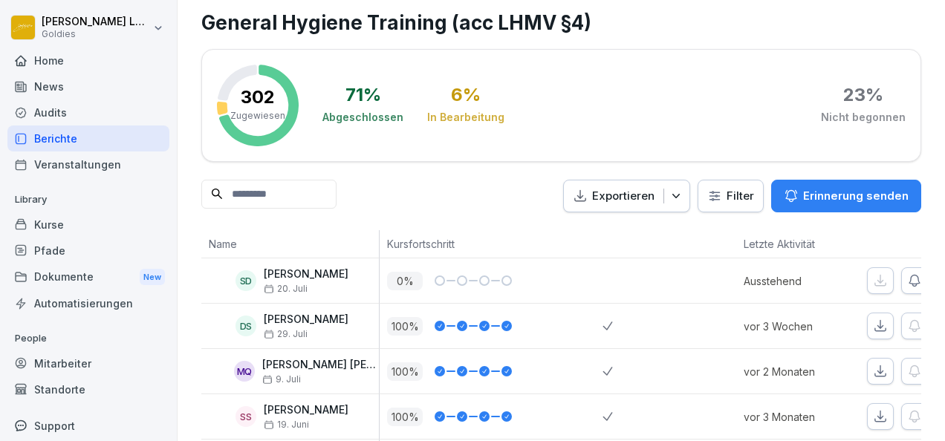
scroll to position [1, 0]
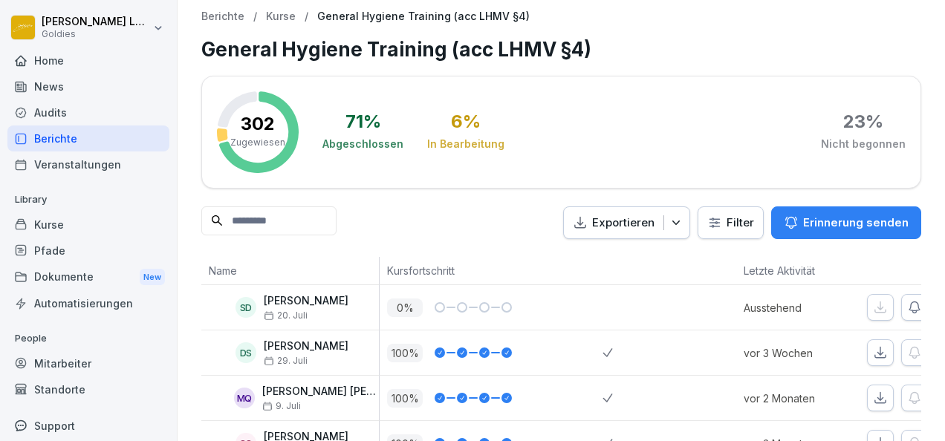
click at [713, 229] on html "[PERSON_NAME] Goldies Home News Audits Berichte Veranstaltungen Library Kurse P…" at bounding box center [472, 220] width 945 height 441
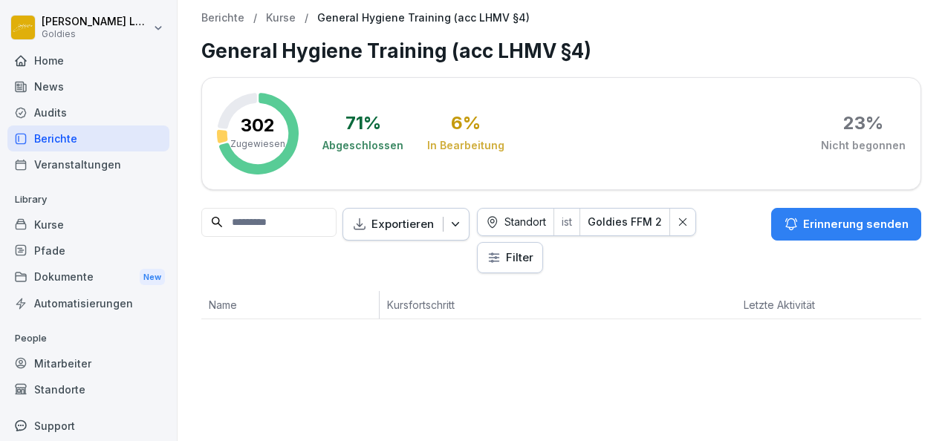
scroll to position [0, 0]
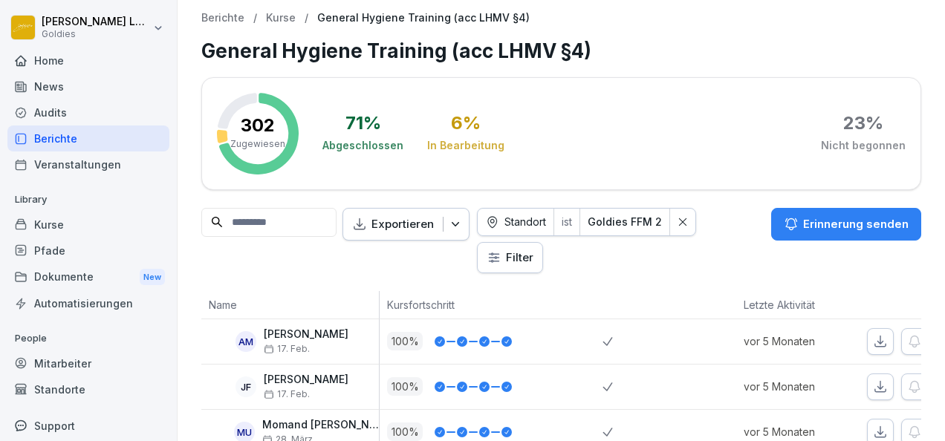
click at [698, 225] on html "Karolina Loska Goldies Home News Audits Berichte Veranstaltungen Library Kurse …" at bounding box center [472, 220] width 945 height 441
click at [725, 219] on html "Karolina Loska Goldies Home News Audits Berichte Veranstaltungen Library Kurse …" at bounding box center [472, 220] width 945 height 441
click at [688, 224] on icon at bounding box center [683, 222] width 10 height 10
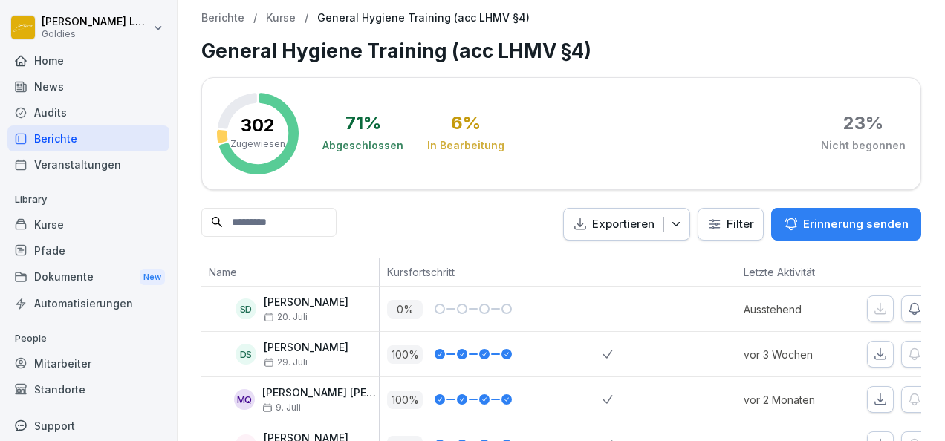
click at [677, 233] on button "Exportieren" at bounding box center [626, 224] width 127 height 33
click at [720, 227] on div "Exportieren Filter Erinnerung senden" at bounding box center [742, 224] width 358 height 33
click at [722, 226] on html "Karolina Loska Goldies Home News Audits Berichte Veranstaltungen Library Kurse …" at bounding box center [472, 220] width 945 height 441
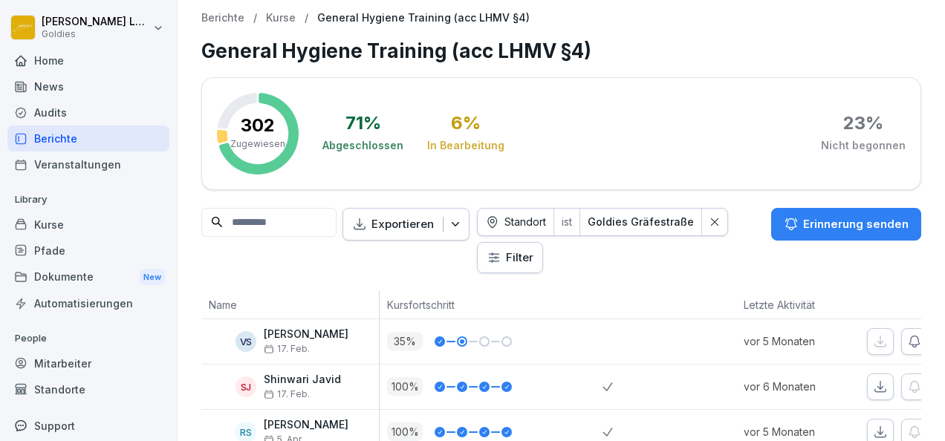
scroll to position [25, 0]
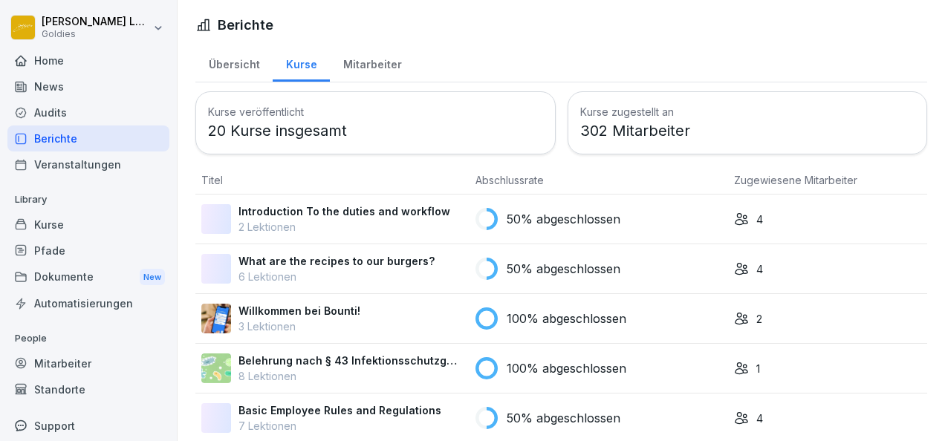
click at [61, 114] on div "Audits" at bounding box center [88, 113] width 162 height 26
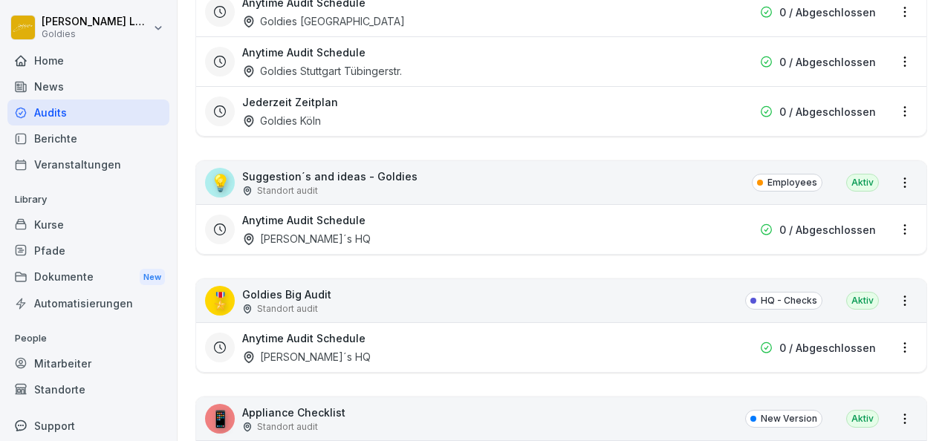
scroll to position [3671, 0]
click at [338, 330] on div "Anytime Audit Schedule Goldie´s HQ" at bounding box center [466, 347] width 448 height 34
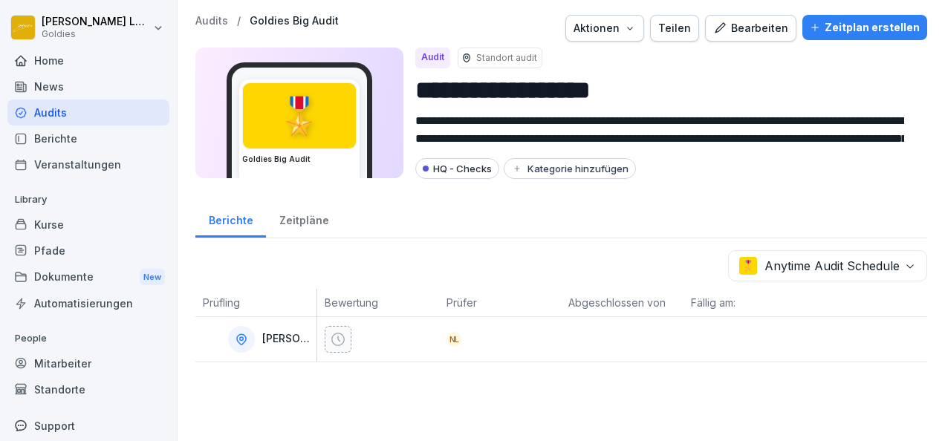
click at [742, 28] on div "Bearbeiten" at bounding box center [750, 28] width 75 height 16
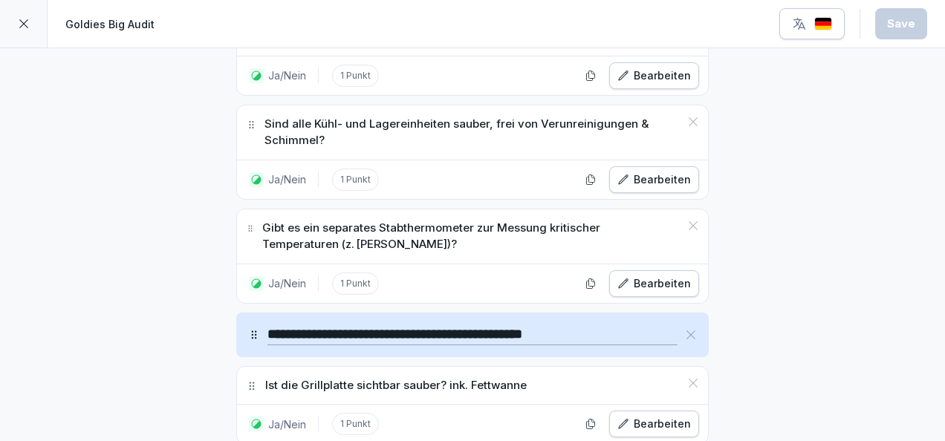
scroll to position [9749, 0]
click at [459, 377] on p "Ist die Grillplatte sichtbar sauber? ink. Fettwanne" at bounding box center [396, 385] width 262 height 17
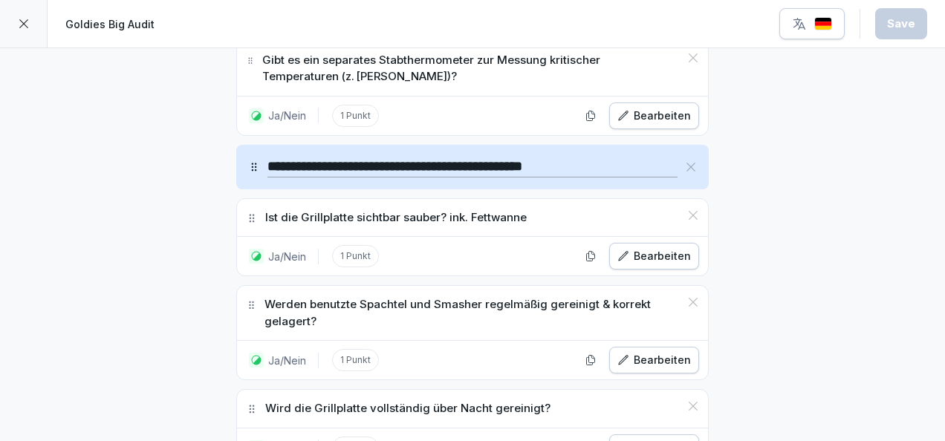
scroll to position [9918, 0]
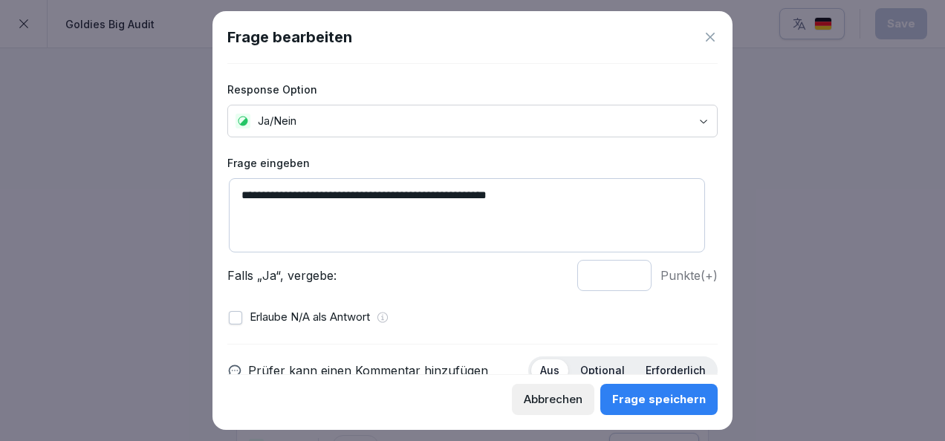
click at [717, 36] on icon at bounding box center [710, 37] width 15 height 15
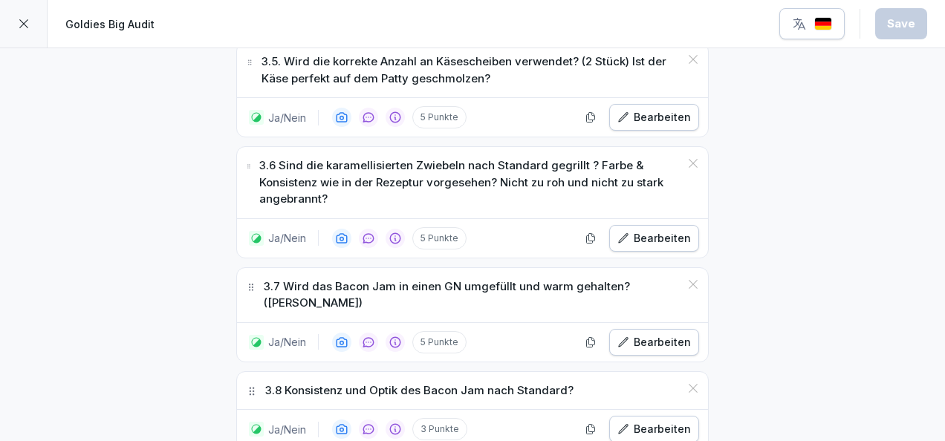
scroll to position [2268, 0]
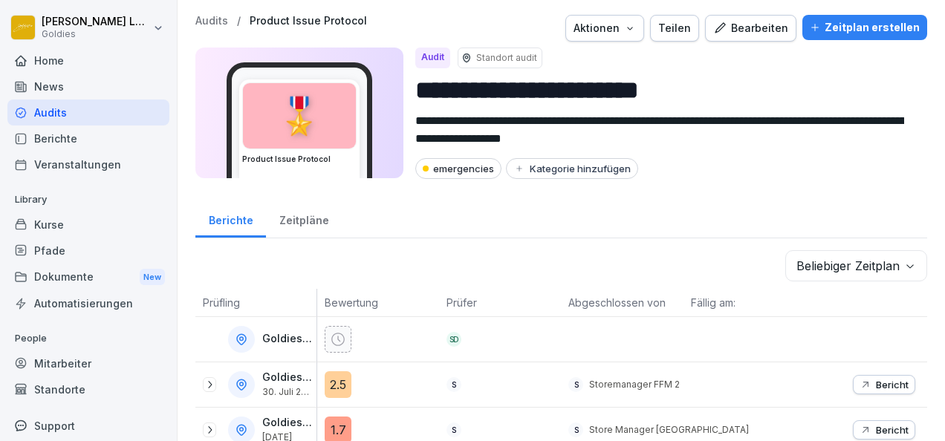
scroll to position [9, 0]
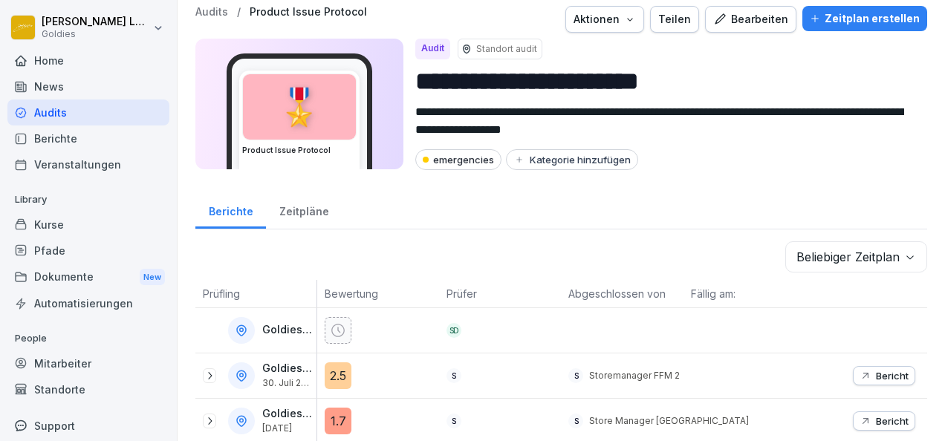
click at [54, 224] on div "Kurse" at bounding box center [88, 225] width 162 height 26
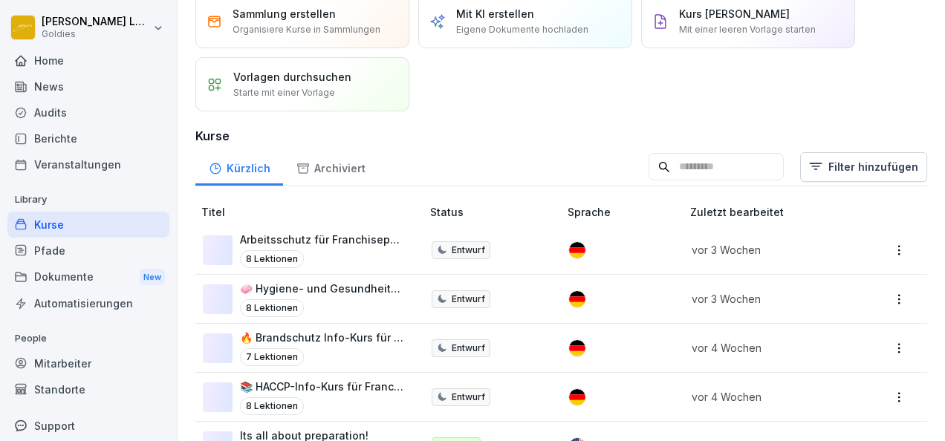
scroll to position [202, 0]
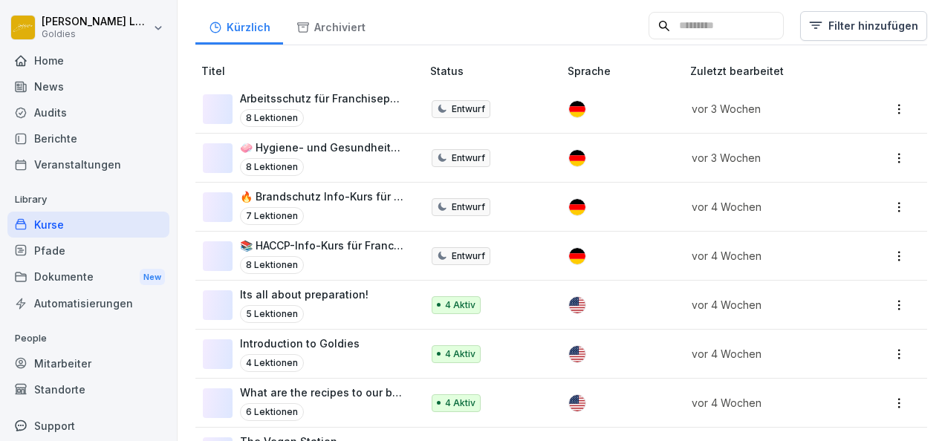
click at [352, 155] on div "🧼 Hygiene- und Gesundheitsstandards Info-Kurs für Franchisepartner:innen 8 Lekt…" at bounding box center [323, 158] width 166 height 36
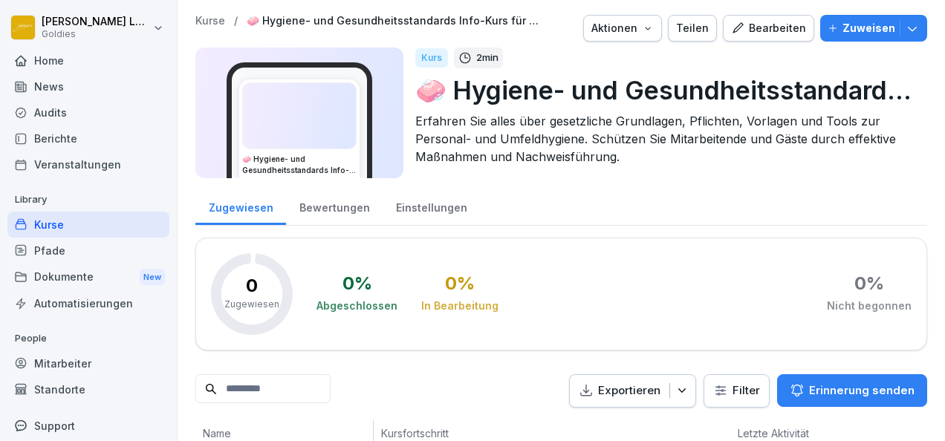
click at [864, 29] on p "Zuweisen" at bounding box center [869, 28] width 53 height 16
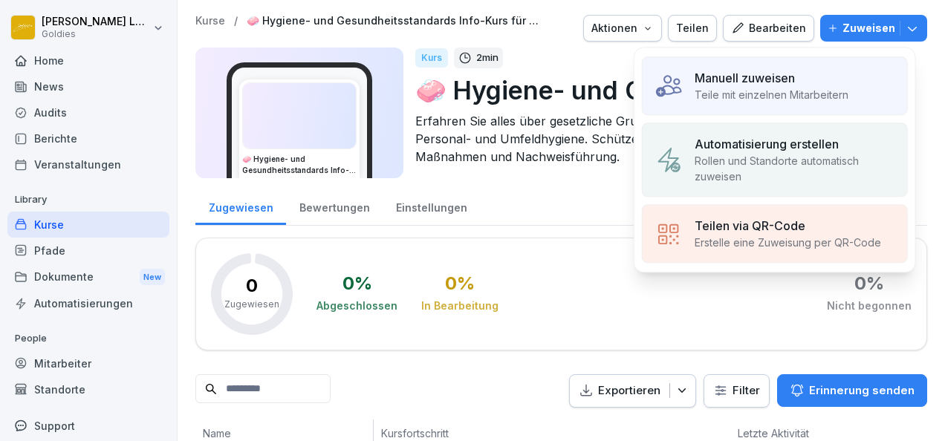
click at [774, 33] on div "Bearbeiten" at bounding box center [768, 28] width 75 height 16
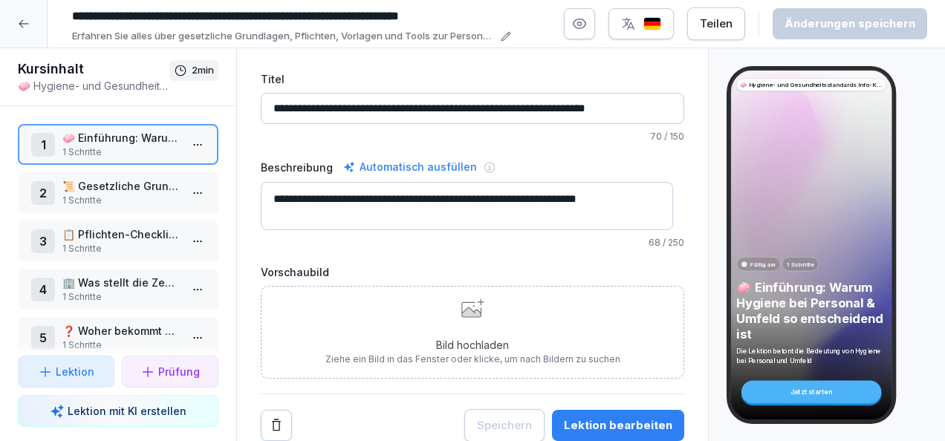
scroll to position [149, 0]
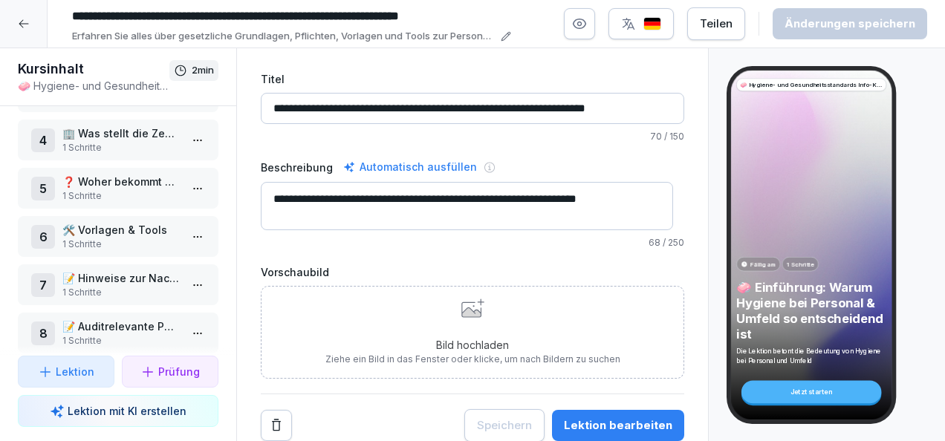
click at [120, 236] on p "🛠️ Vorlagen & Tools" at bounding box center [120, 230] width 117 height 16
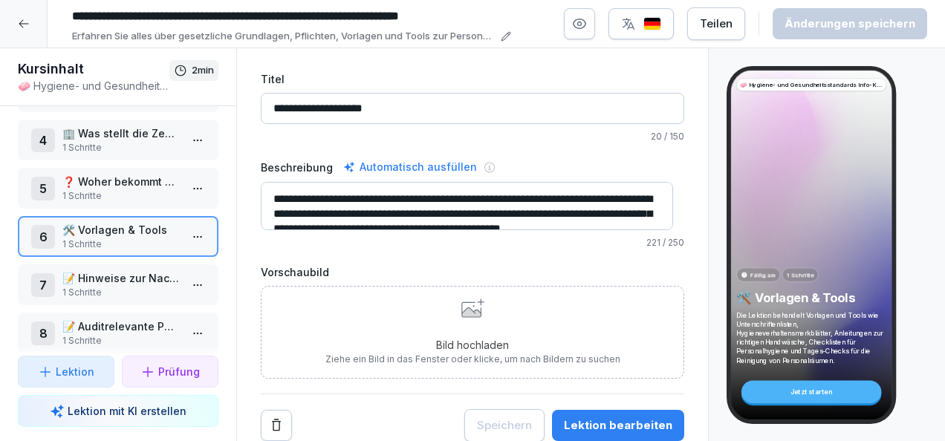
scroll to position [30, 0]
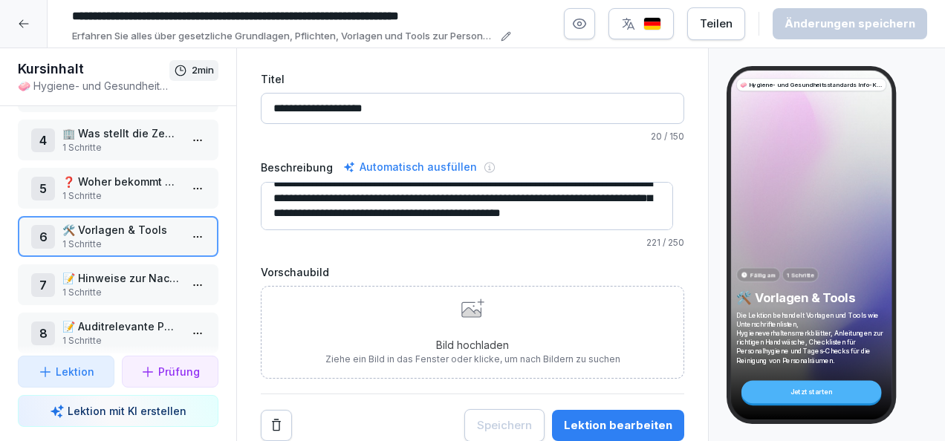
click at [192, 242] on html "**********" at bounding box center [472, 220] width 945 height 441
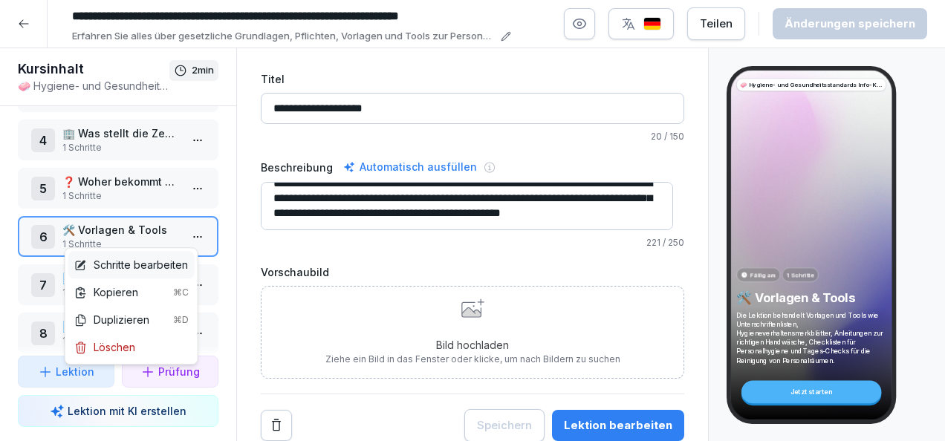
click at [156, 266] on div "Schritte bearbeiten" at bounding box center [131, 265] width 114 height 16
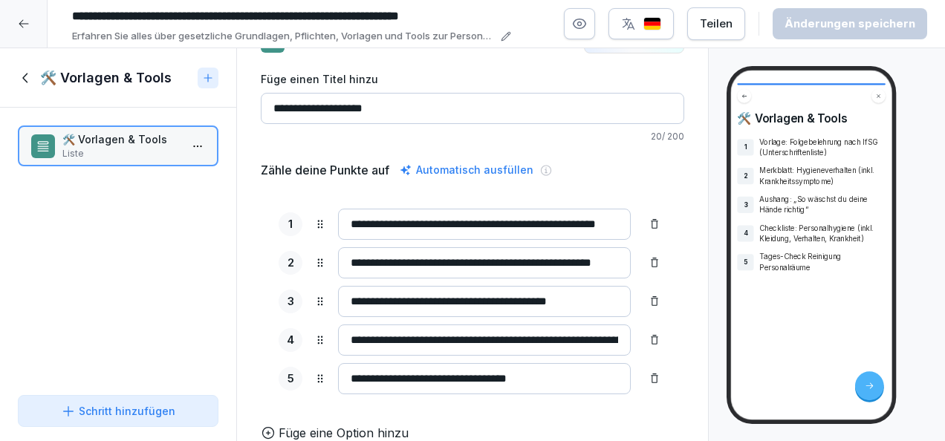
scroll to position [64, 0]
click at [512, 247] on input "**********" at bounding box center [484, 262] width 293 height 31
